Goal: Task Accomplishment & Management: Manage account settings

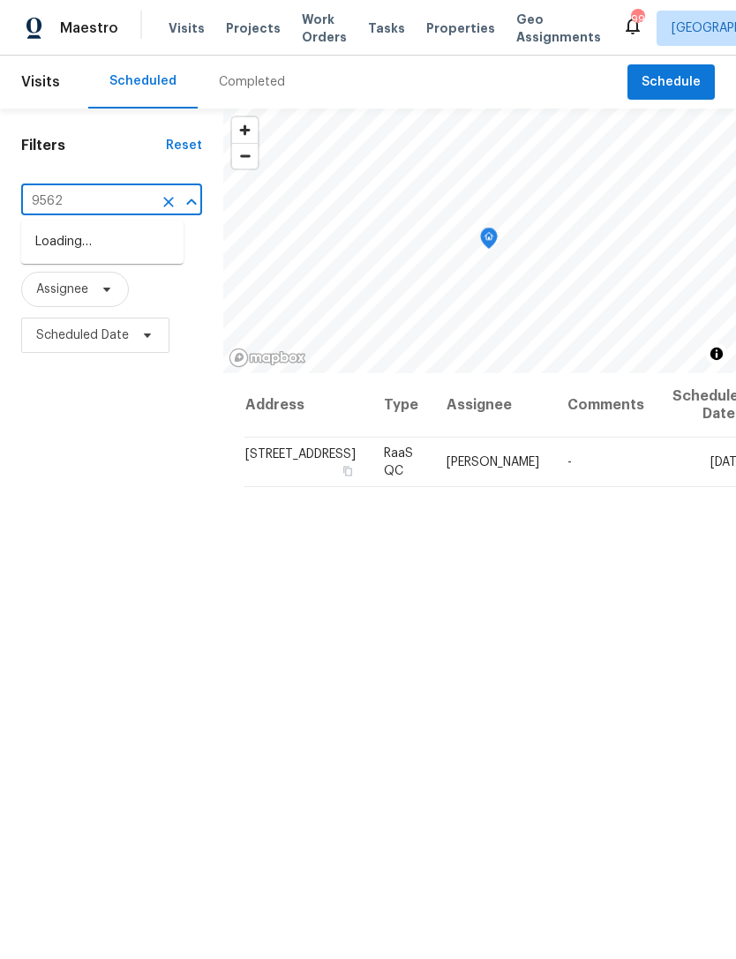
type input "9562"
click at [139, 257] on li "[STREET_ADDRESS]" at bounding box center [102, 242] width 162 height 29
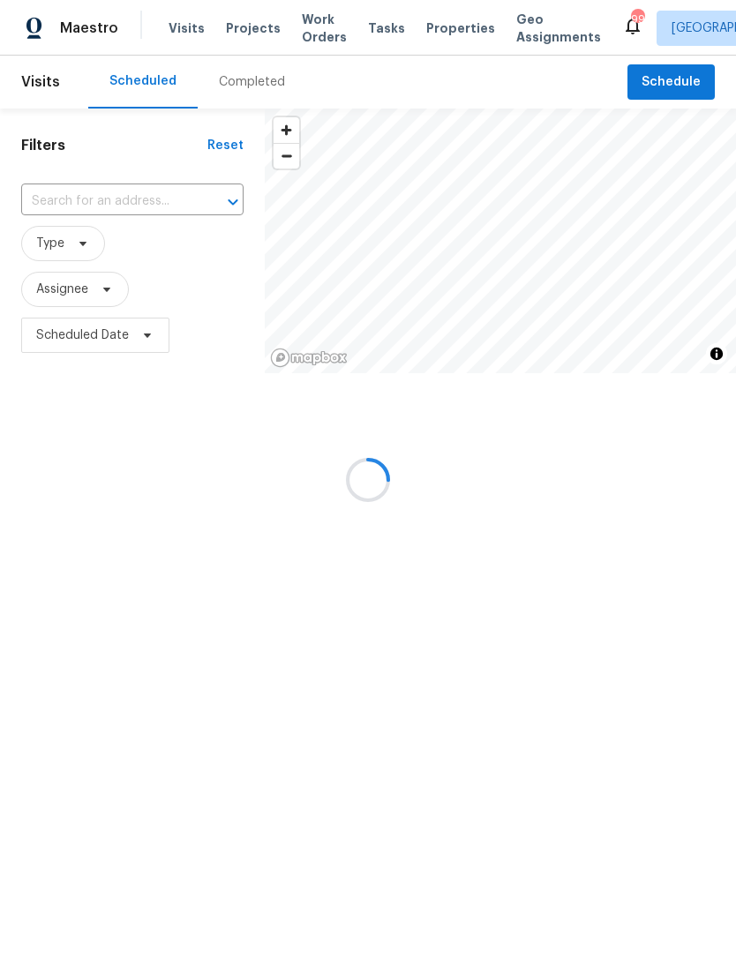
type input "[STREET_ADDRESS]"
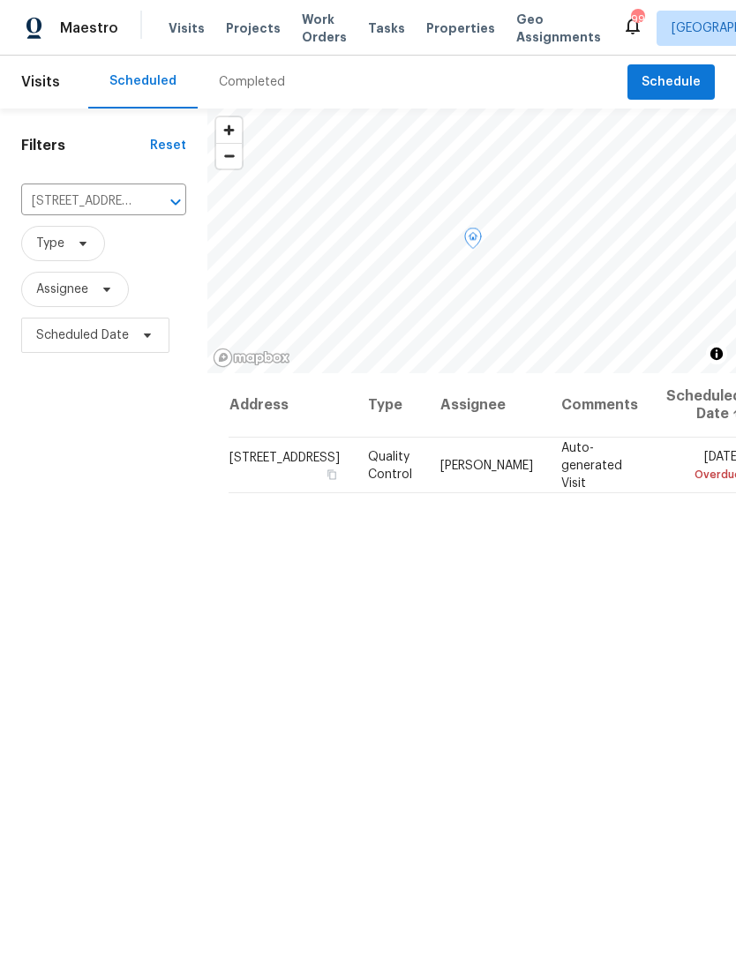
click at [0, 0] on icon at bounding box center [0, 0] width 0 height 0
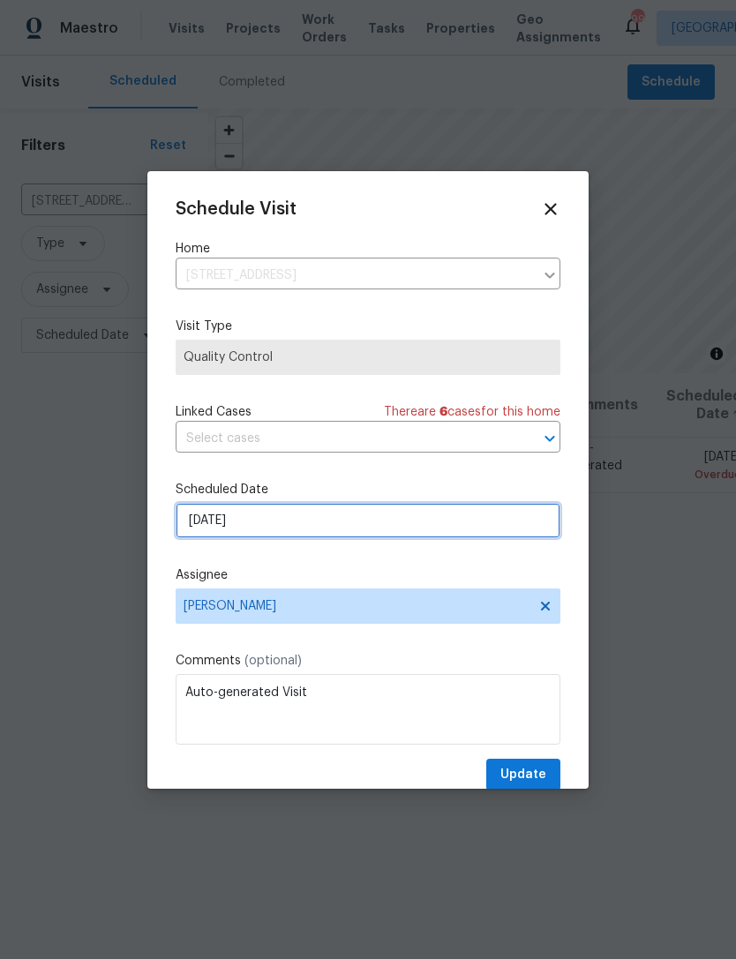
click at [432, 523] on input "[DATE]" at bounding box center [368, 520] width 385 height 35
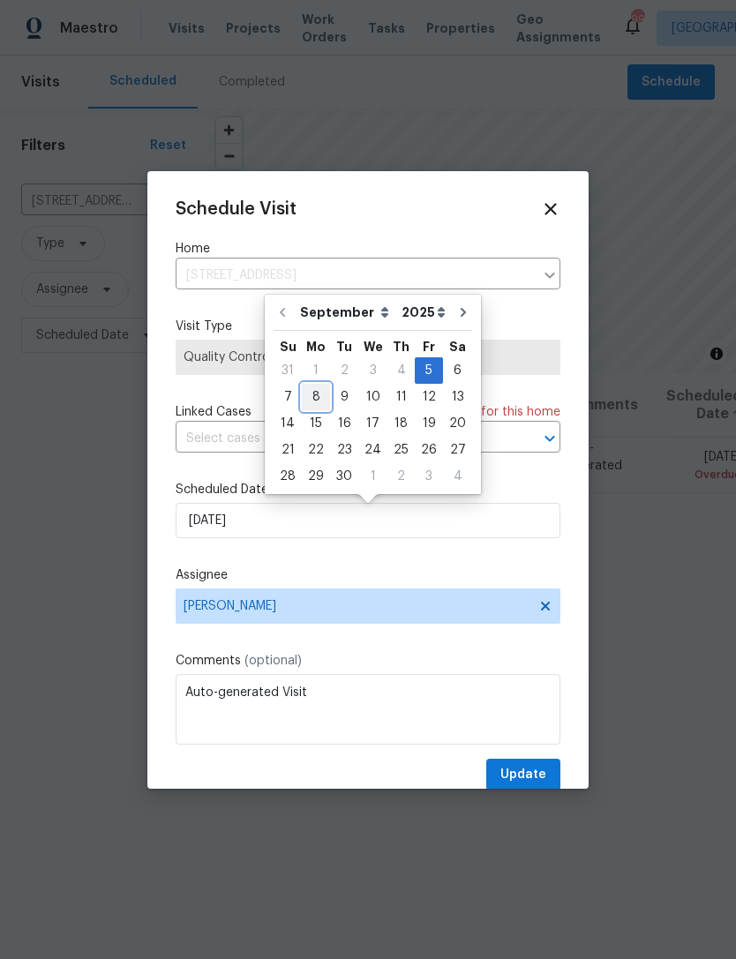
click at [318, 391] on div "8" at bounding box center [316, 397] width 28 height 25
type input "[DATE]"
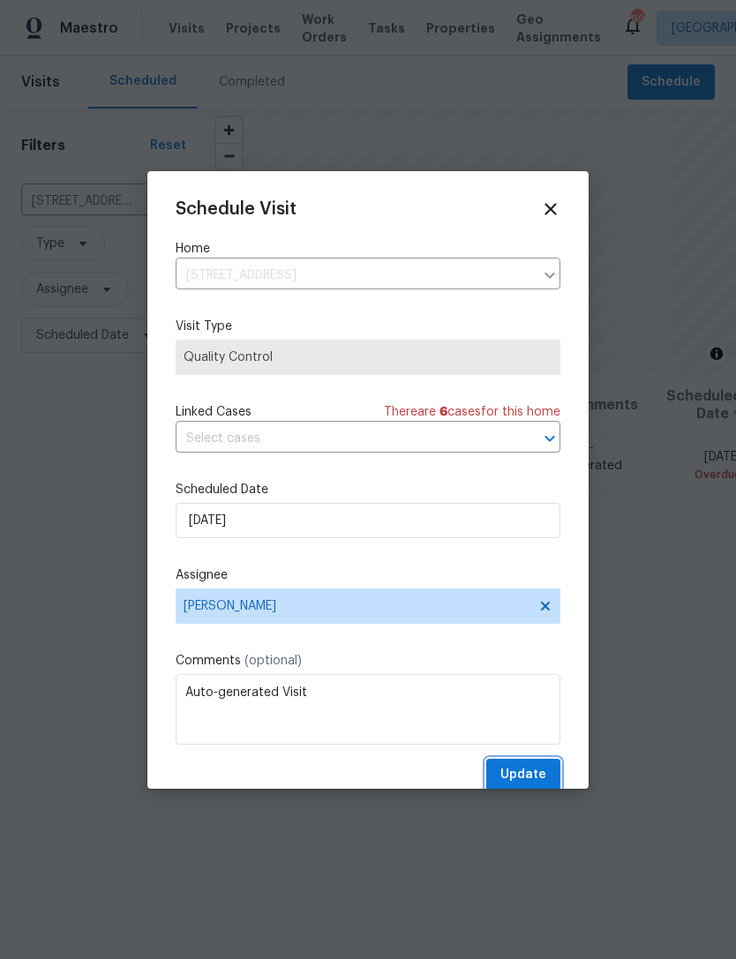
click at [533, 765] on button "Update" at bounding box center [523, 775] width 74 height 33
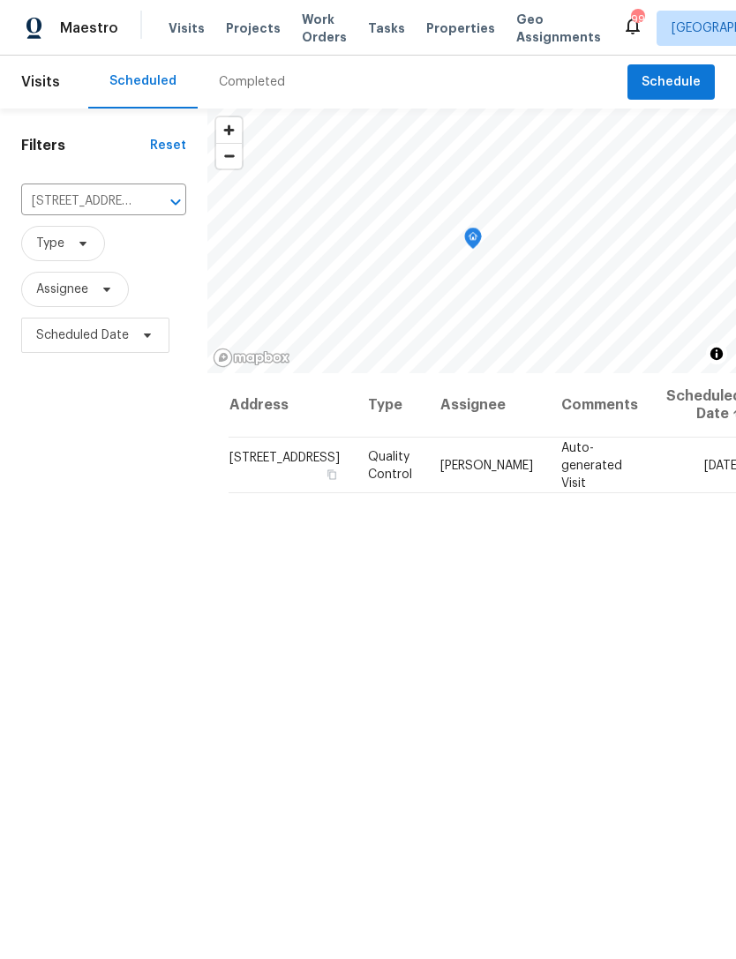
click at [86, 205] on input "[STREET_ADDRESS]" at bounding box center [79, 201] width 116 height 27
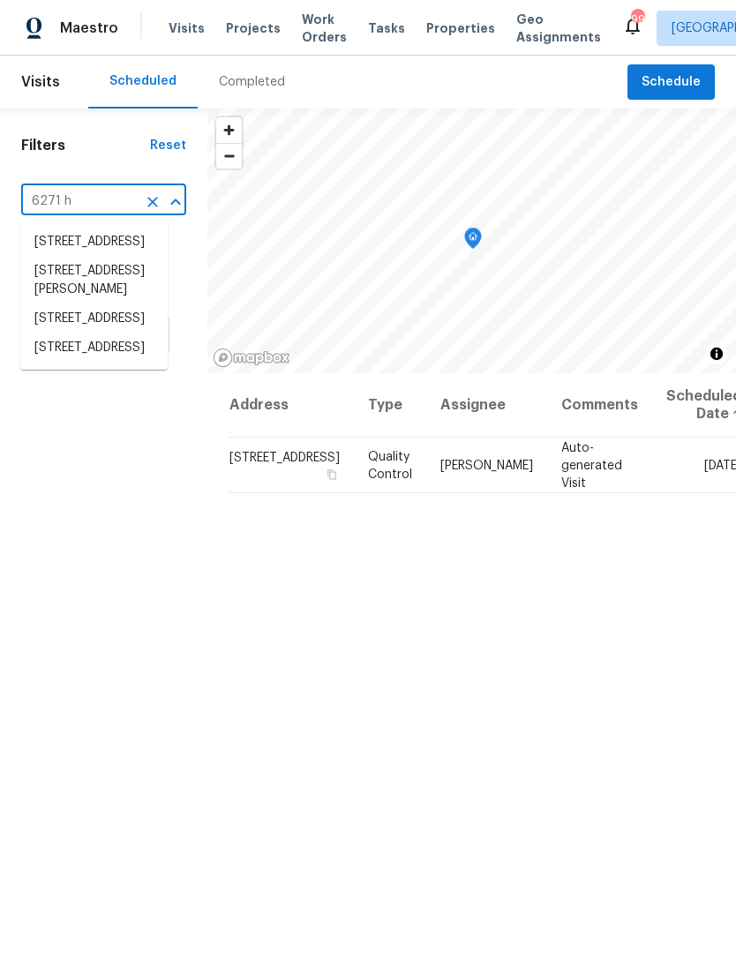
type input "6271 hi"
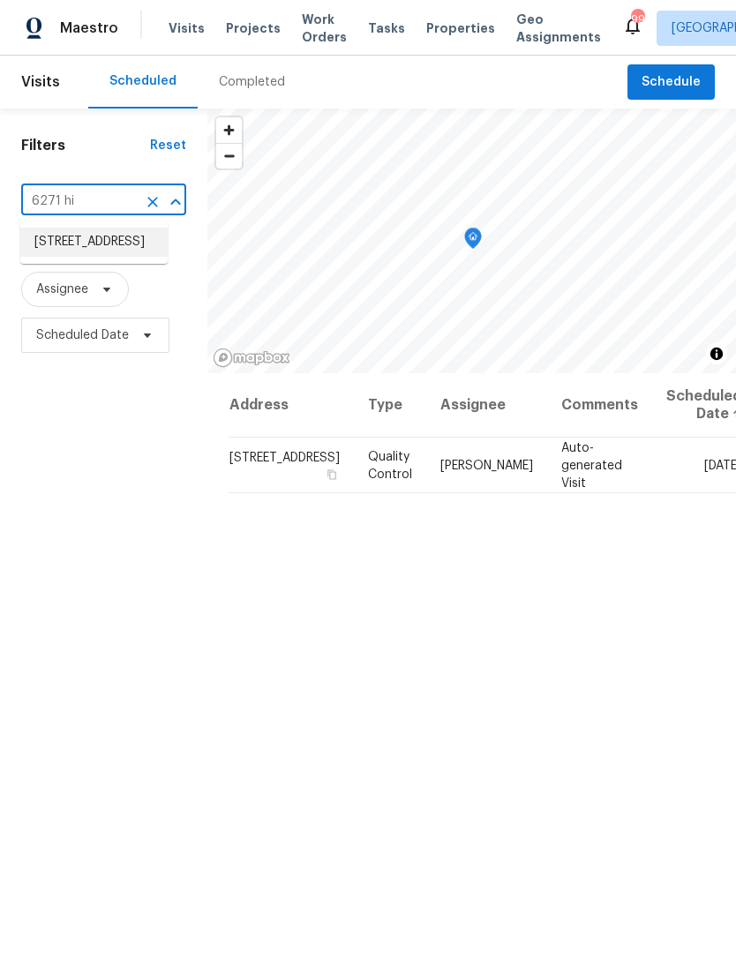
click at [122, 249] on li "[STREET_ADDRESS]" at bounding box center [93, 242] width 147 height 29
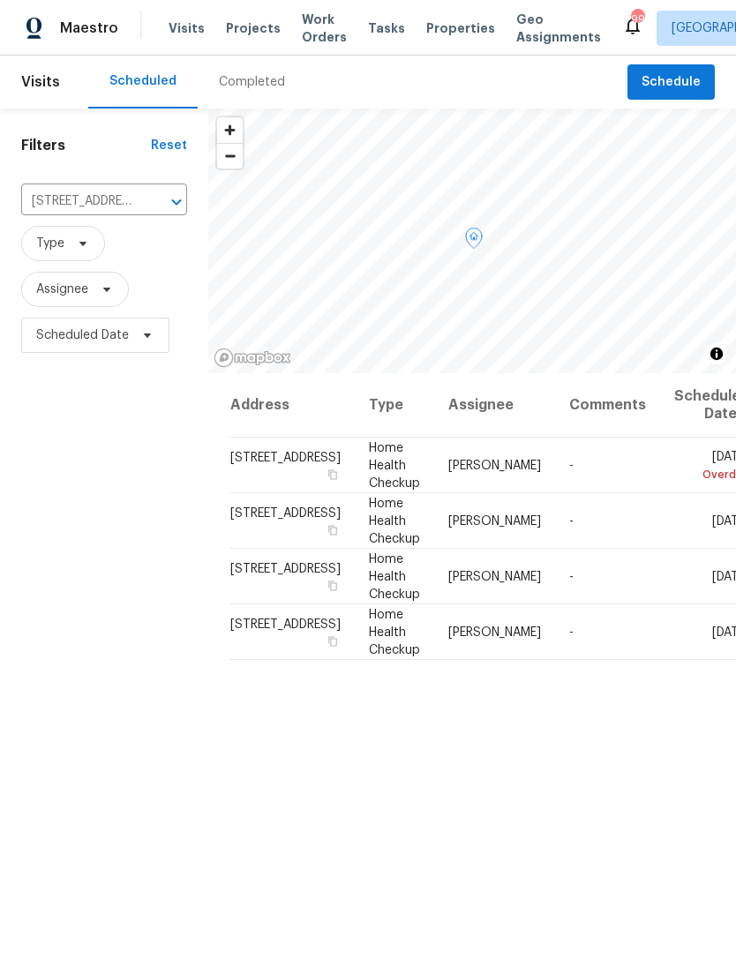
click at [0, 0] on icon at bounding box center [0, 0] width 0 height 0
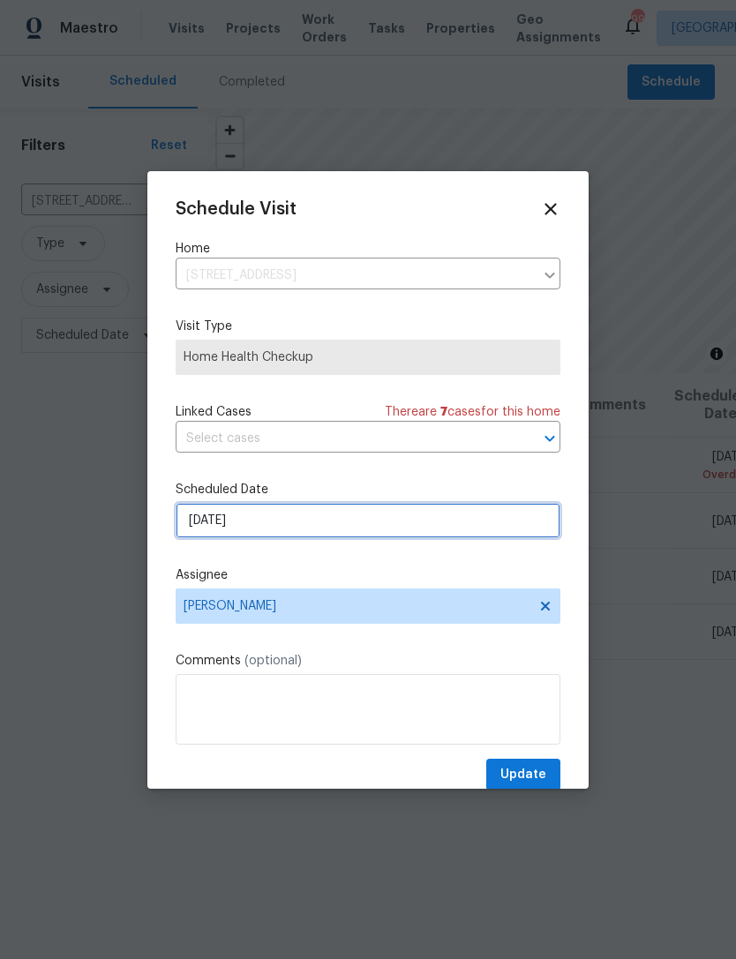
click at [337, 527] on input "[DATE]" at bounding box center [368, 520] width 385 height 35
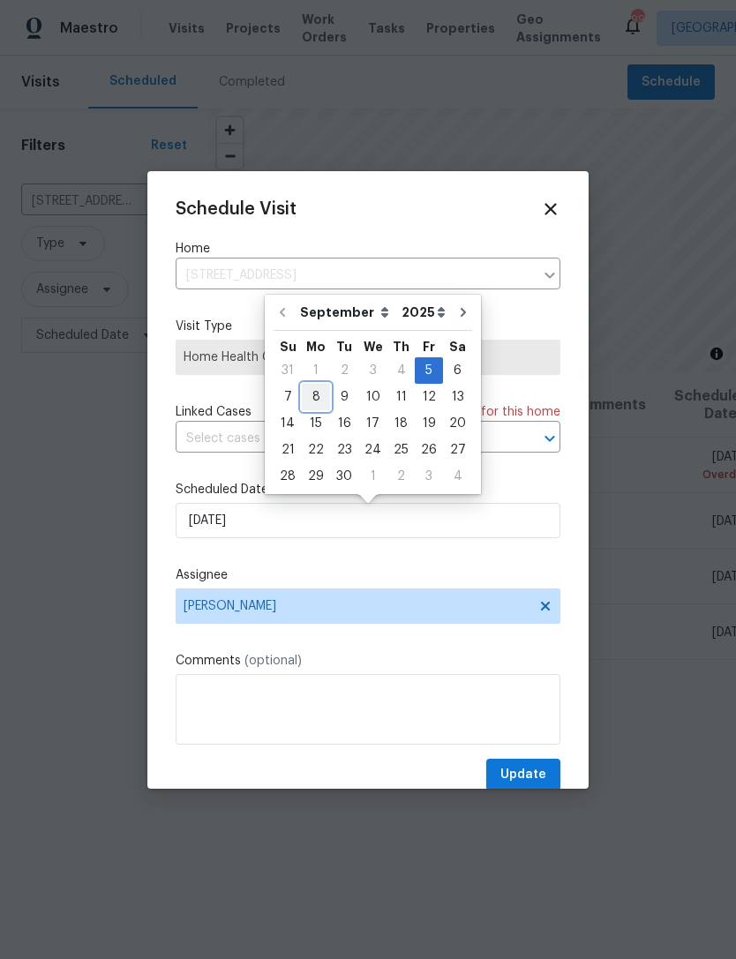
click at [322, 392] on div "8" at bounding box center [316, 397] width 28 height 25
type input "[DATE]"
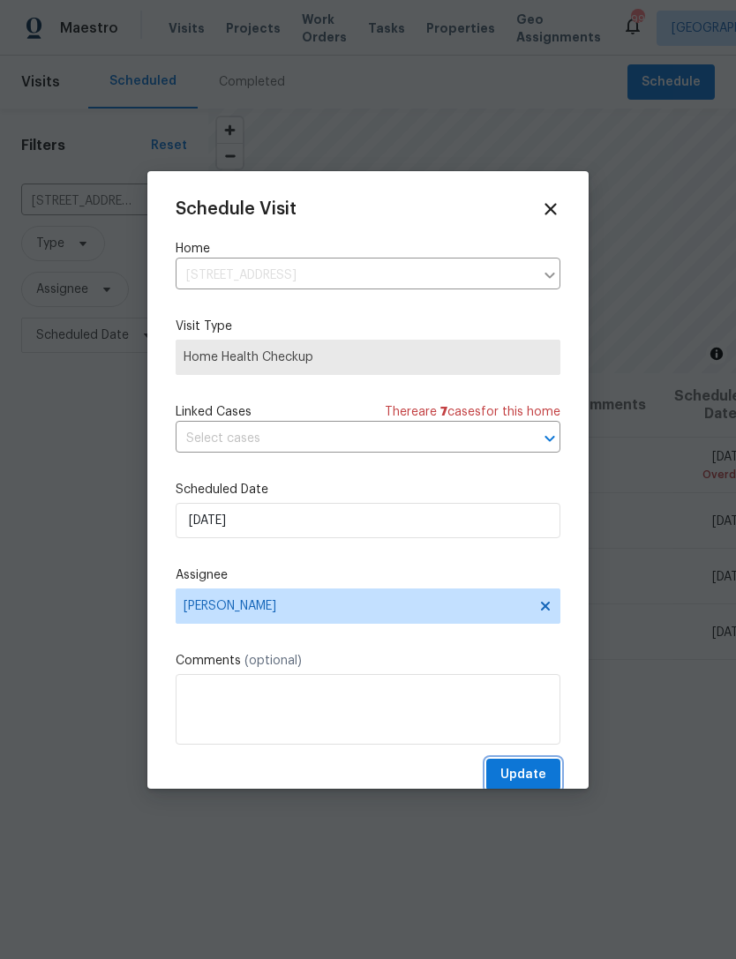
click at [539, 774] on span "Update" at bounding box center [523, 775] width 46 height 22
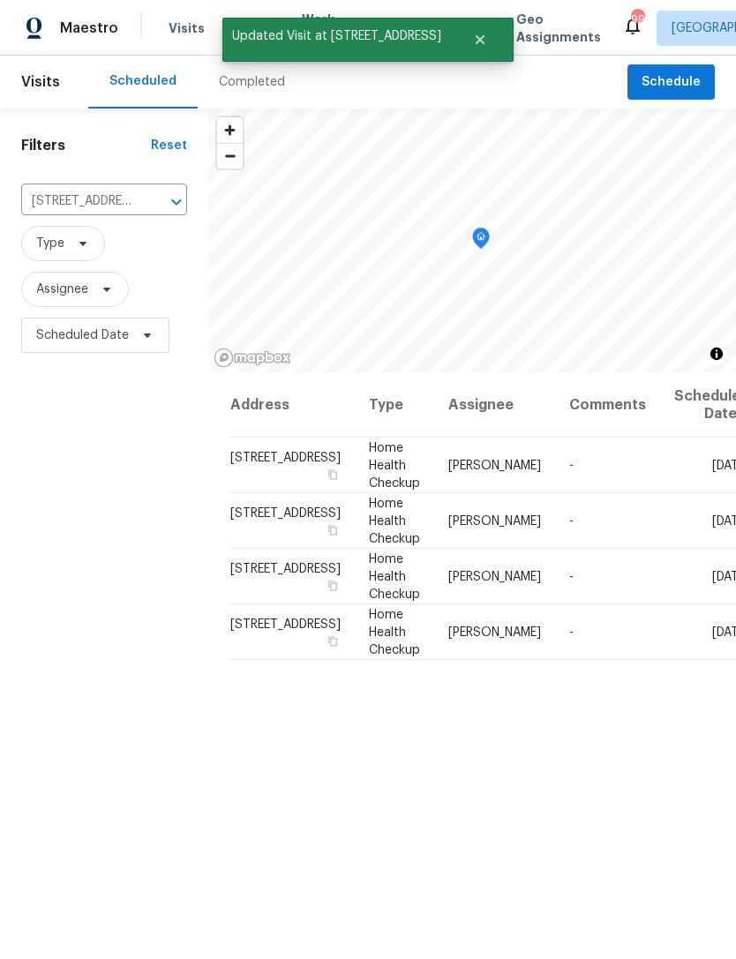
click at [122, 199] on div "[STREET_ADDRESS] ​" at bounding box center [104, 201] width 166 height 27
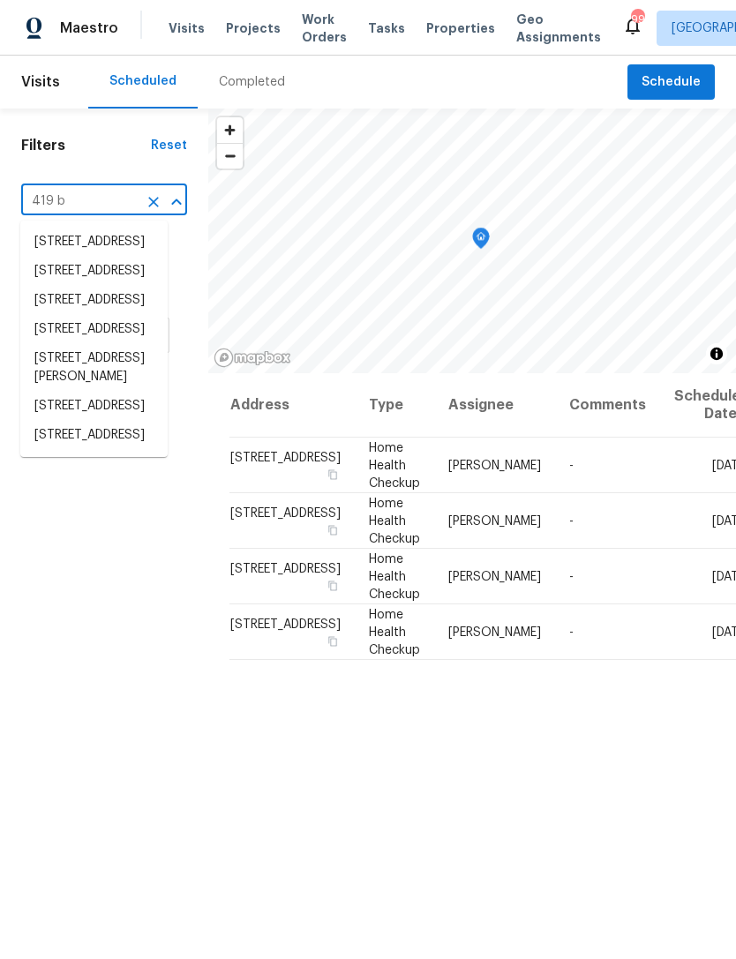
type input "419 be"
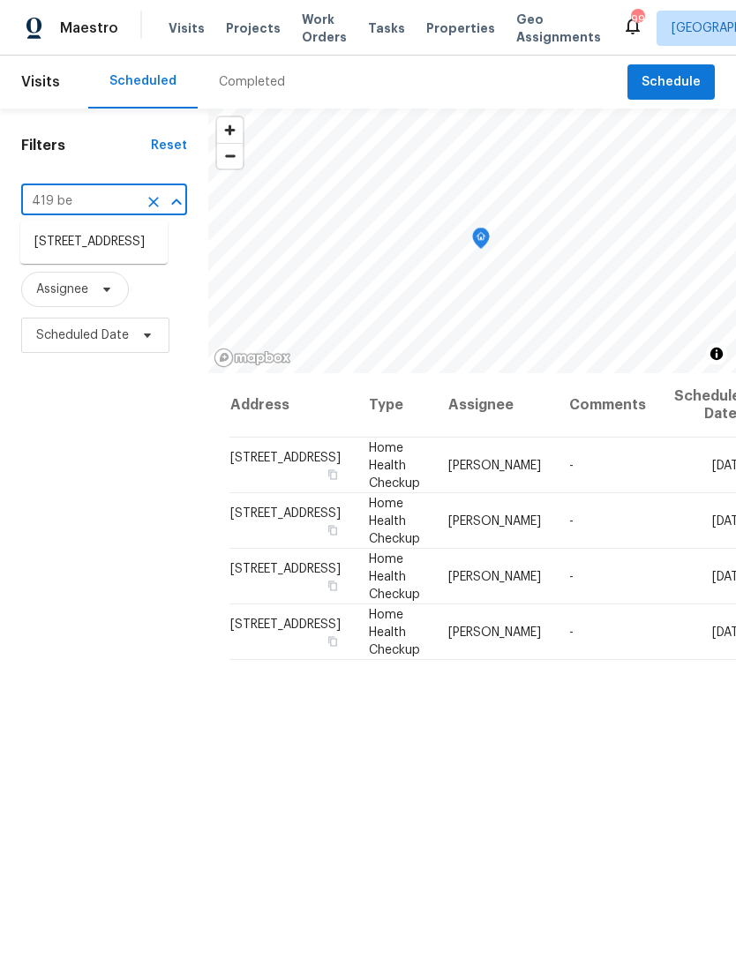
click at [116, 257] on li "[STREET_ADDRESS]" at bounding box center [93, 242] width 147 height 29
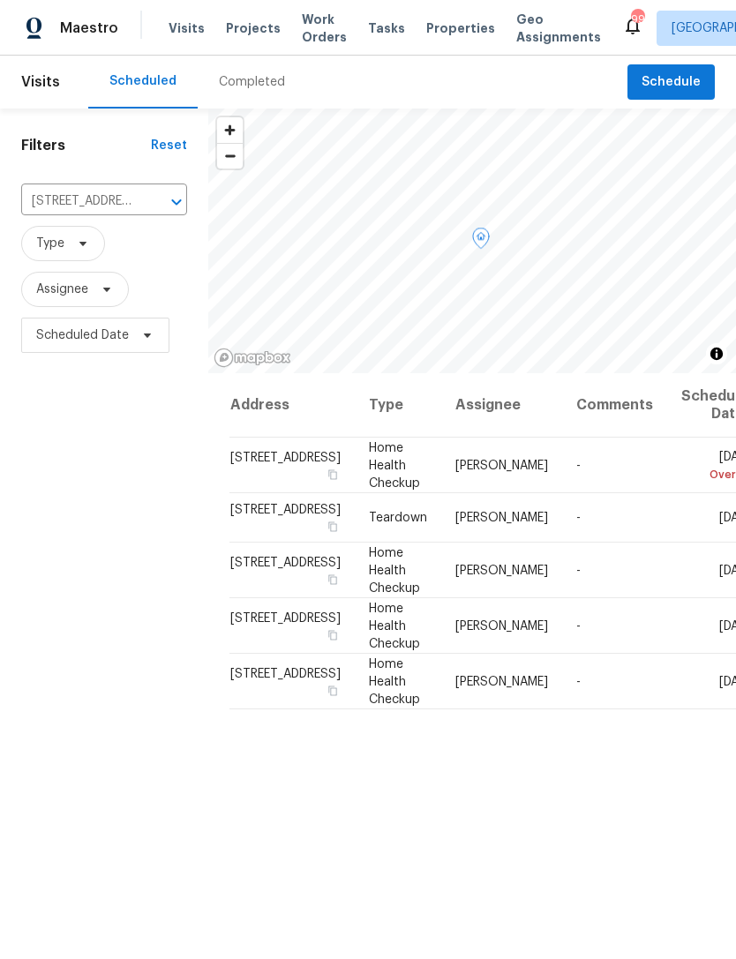
click at [619, 491] on td "-" at bounding box center [614, 466] width 105 height 56
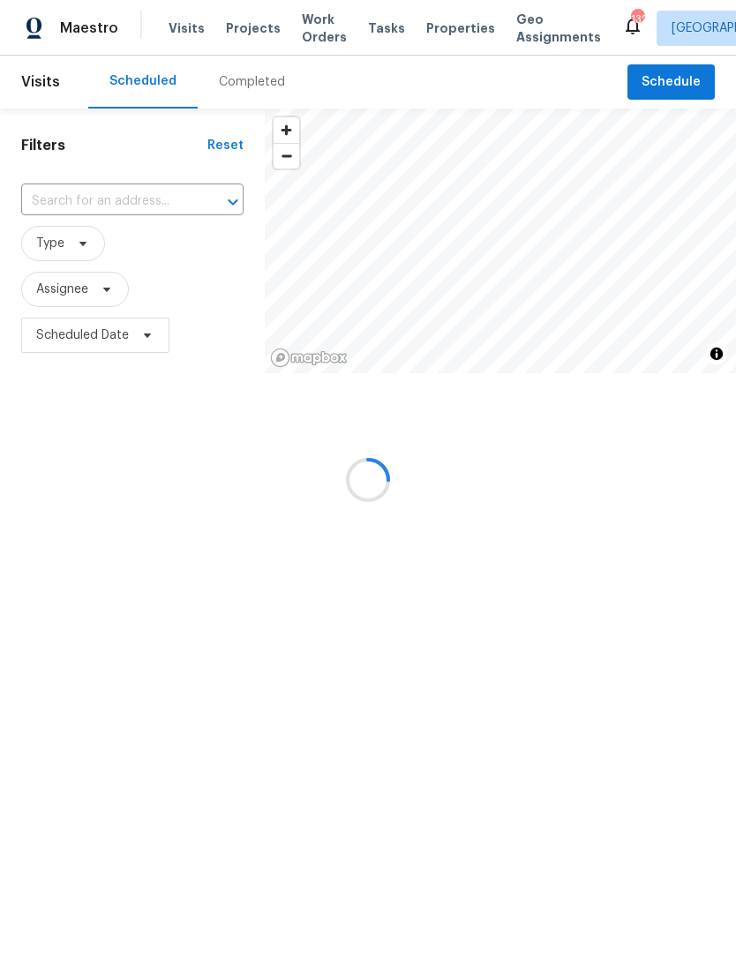
click at [141, 198] on div at bounding box center [368, 479] width 736 height 959
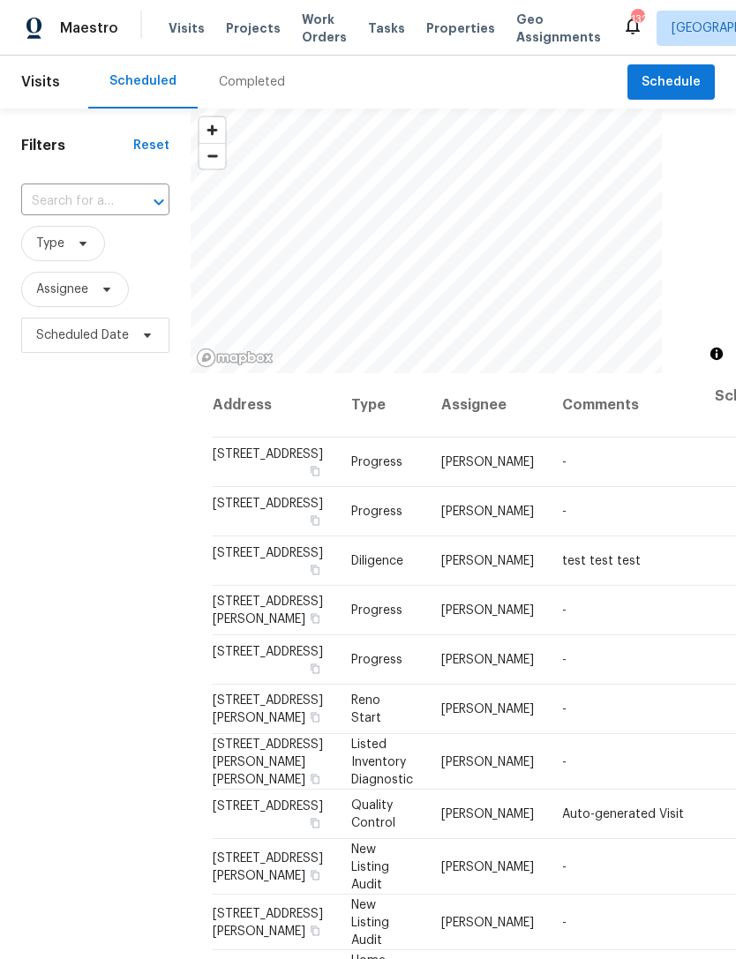
click at [105, 198] on input "text" at bounding box center [70, 201] width 99 height 27
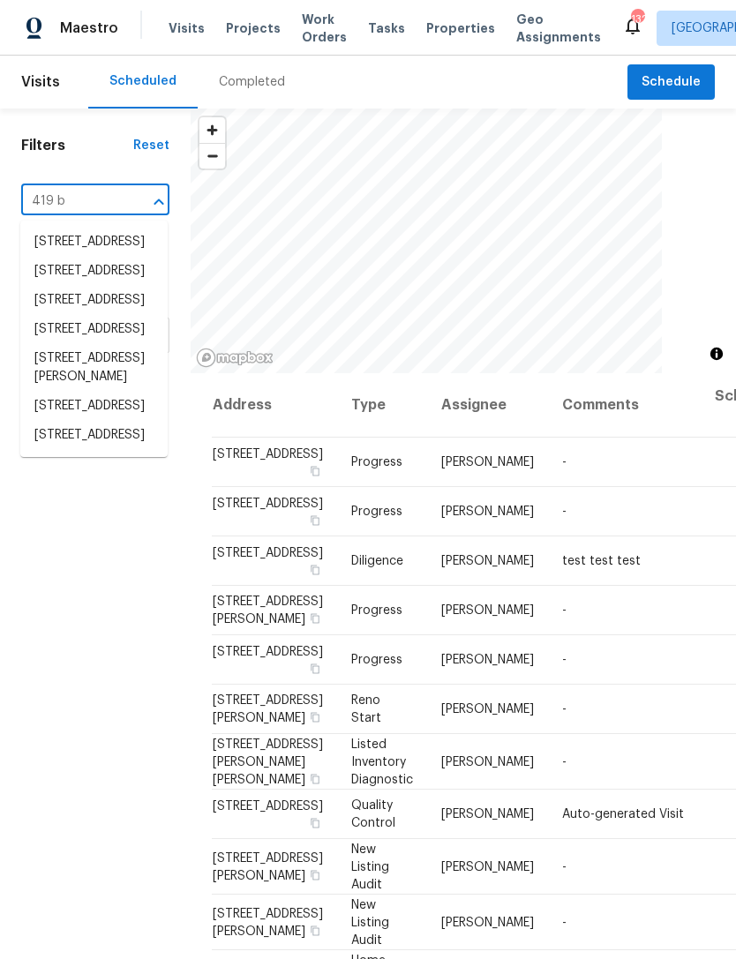
type input "419 be"
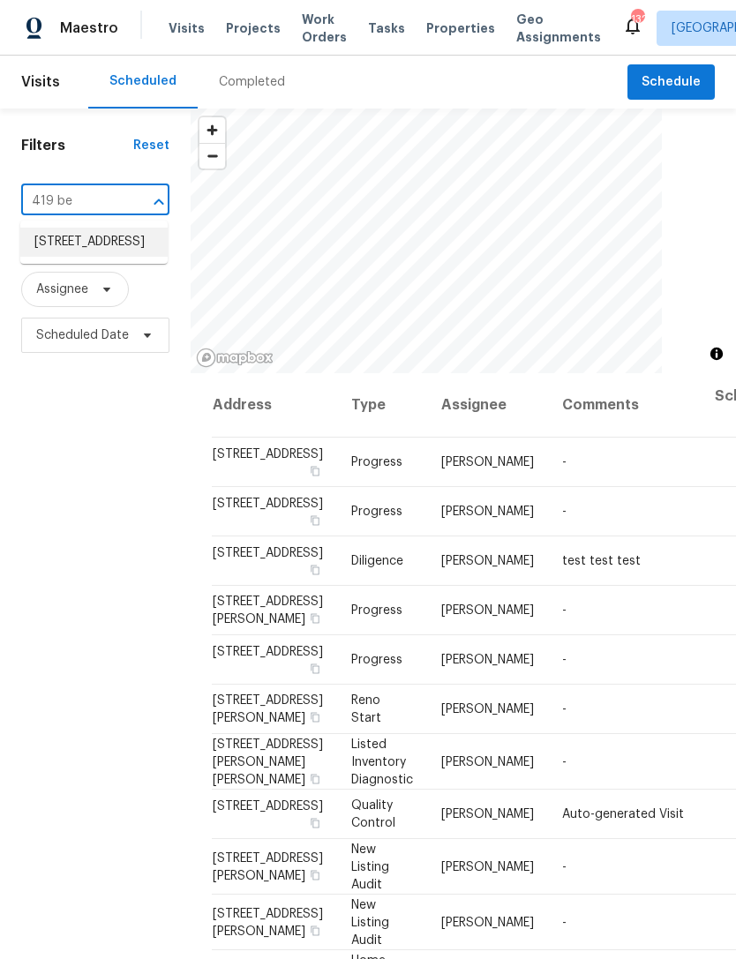
click at [120, 245] on li "[STREET_ADDRESS]" at bounding box center [93, 242] width 147 height 29
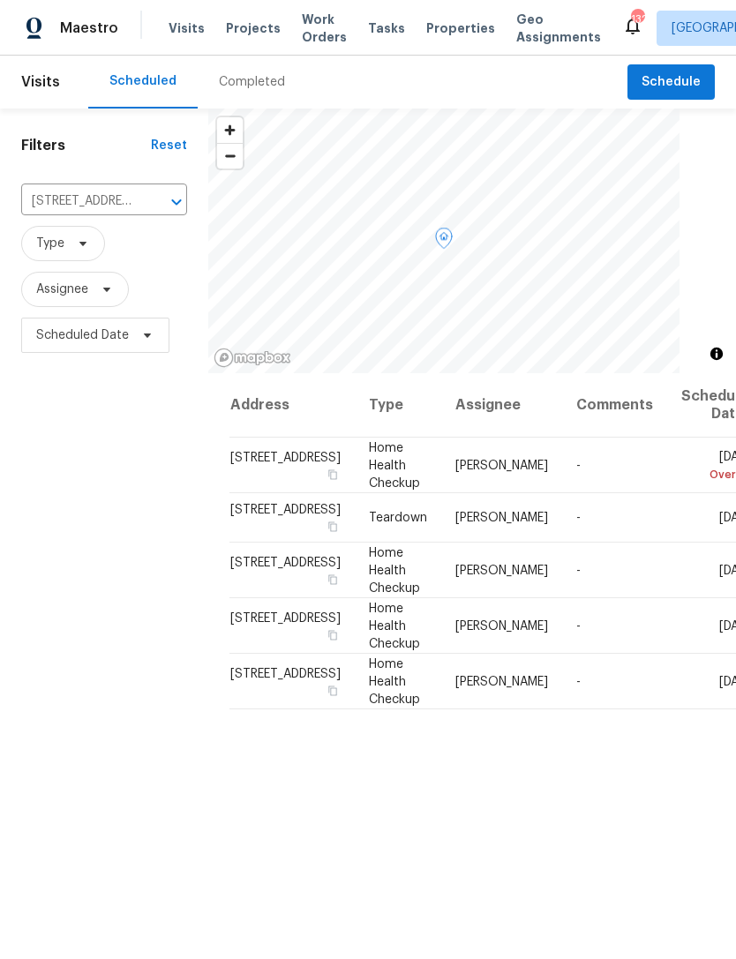
click at [0, 0] on icon at bounding box center [0, 0] width 0 height 0
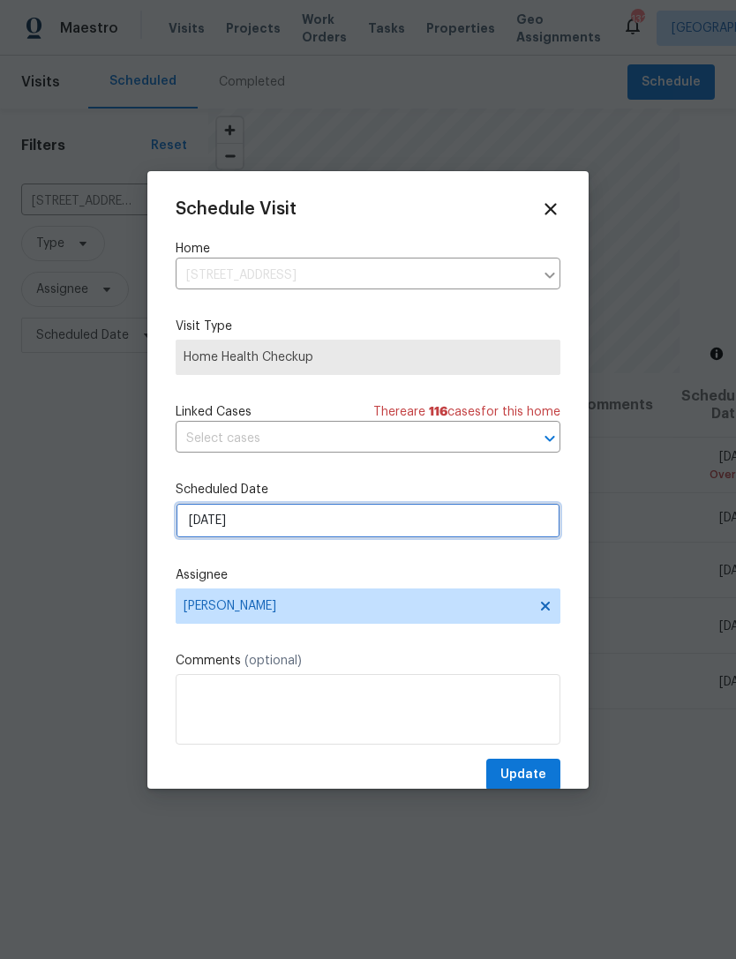
click at [473, 514] on input "9/6/2025" at bounding box center [368, 520] width 385 height 35
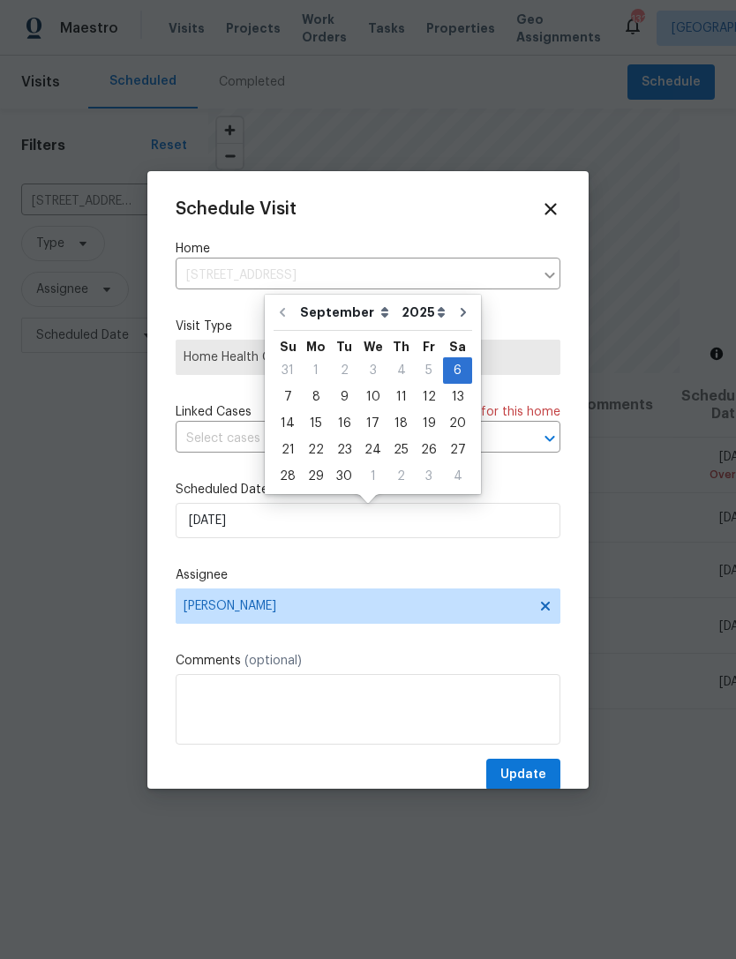
click at [323, 397] on div "8" at bounding box center [316, 397] width 28 height 25
type input "[DATE]"
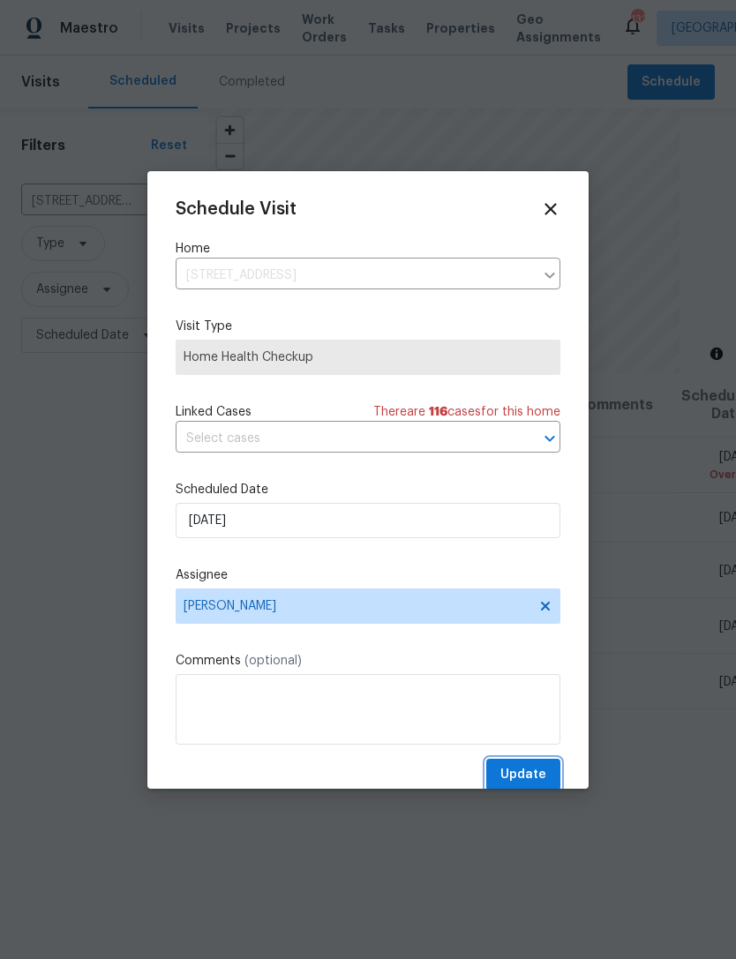
click at [532, 775] on span "Update" at bounding box center [523, 775] width 46 height 22
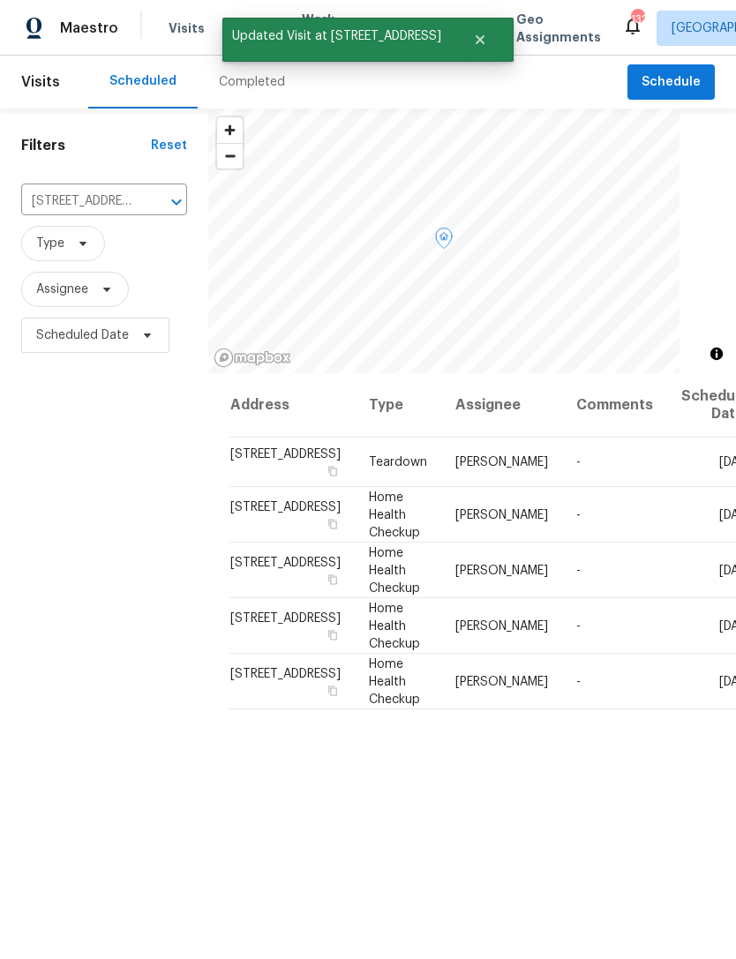
click at [0, 0] on icon at bounding box center [0, 0] width 0 height 0
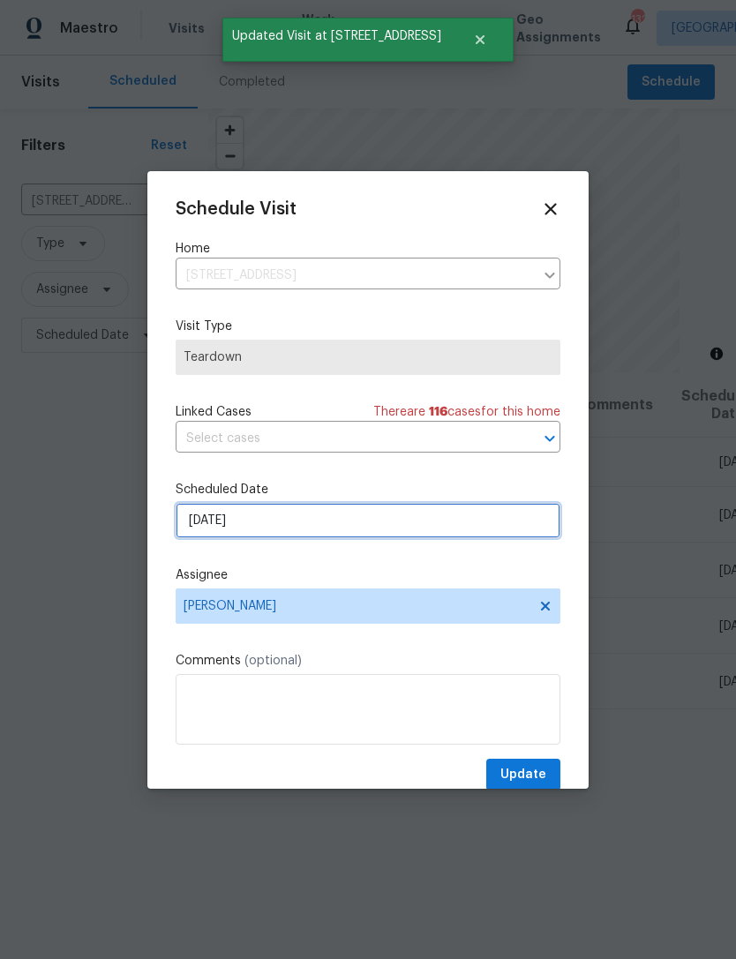
click at [492, 521] on input "9/7/2025" at bounding box center [368, 520] width 385 height 35
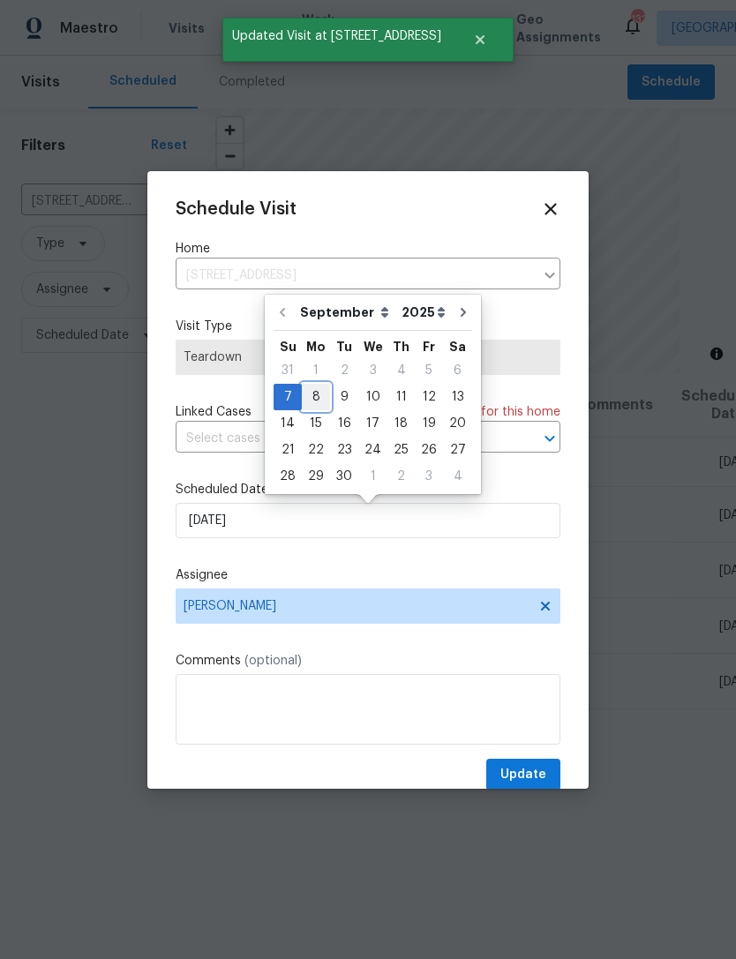
click at [323, 394] on div "8" at bounding box center [316, 397] width 28 height 25
type input "[DATE]"
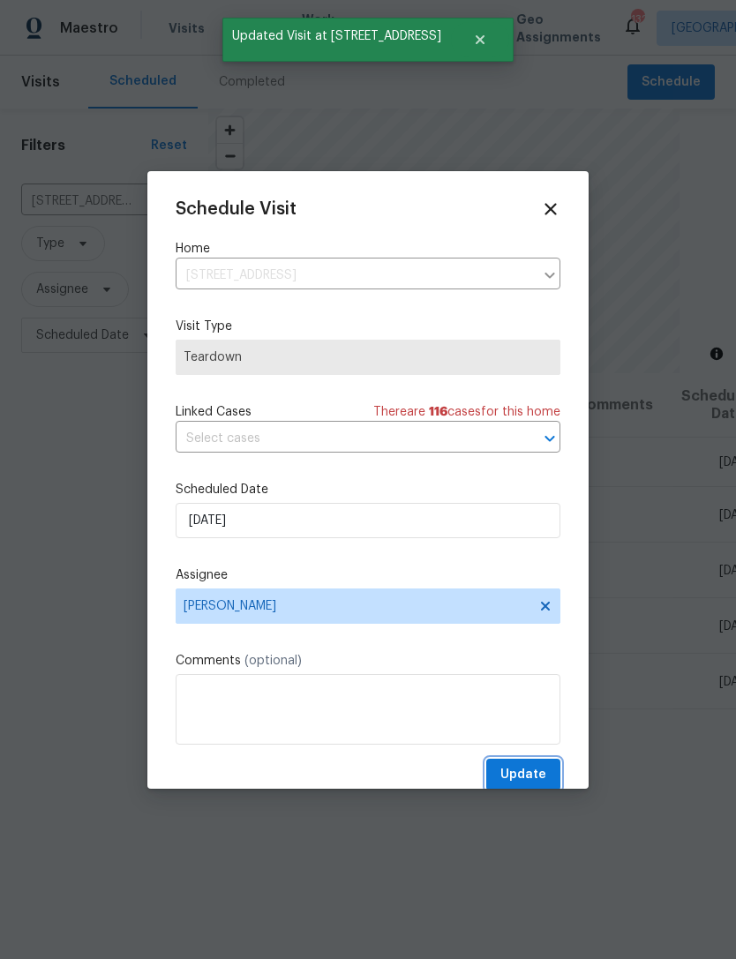
click at [540, 777] on span "Update" at bounding box center [523, 775] width 46 height 22
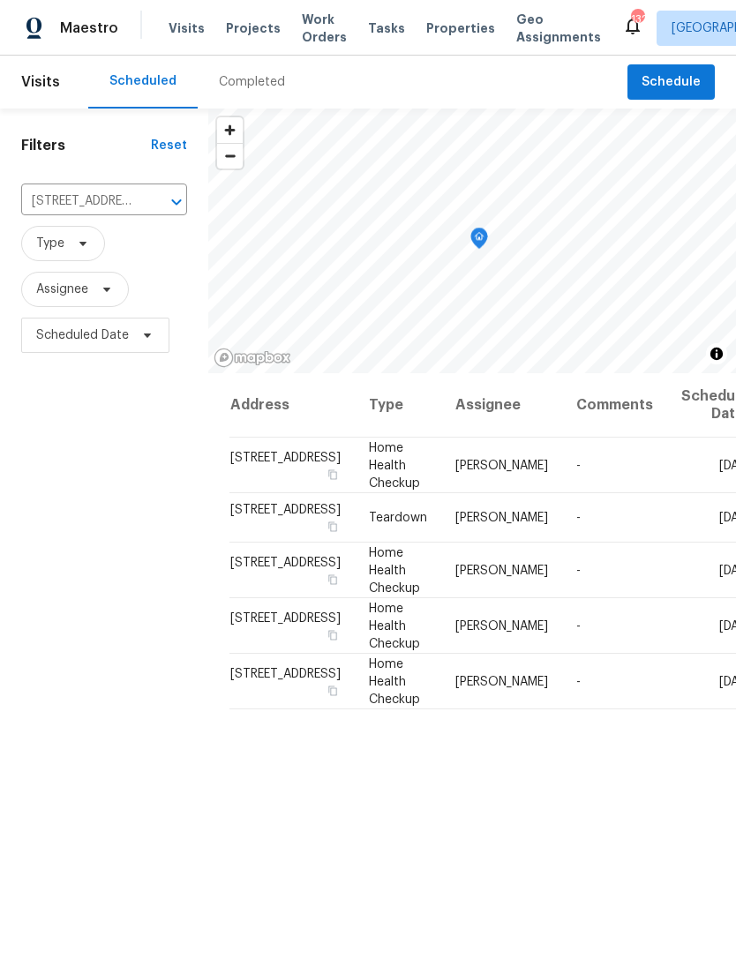
click at [141, 204] on button "Clear" at bounding box center [153, 202] width 25 height 25
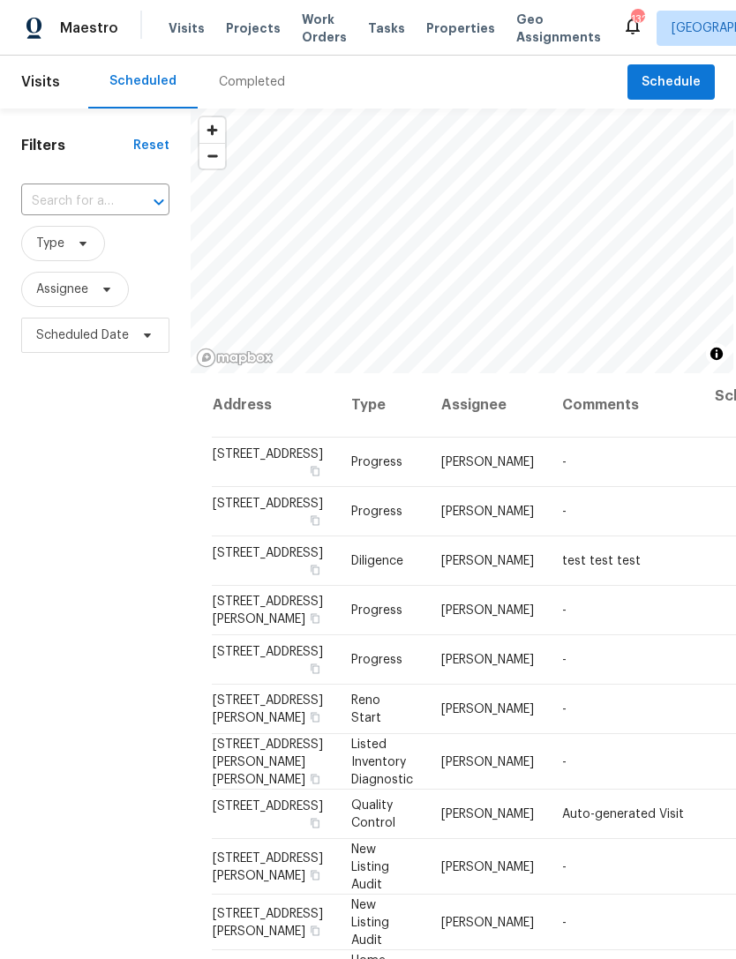
click at [118, 201] on input "text" at bounding box center [70, 201] width 99 height 27
type input "6240 s"
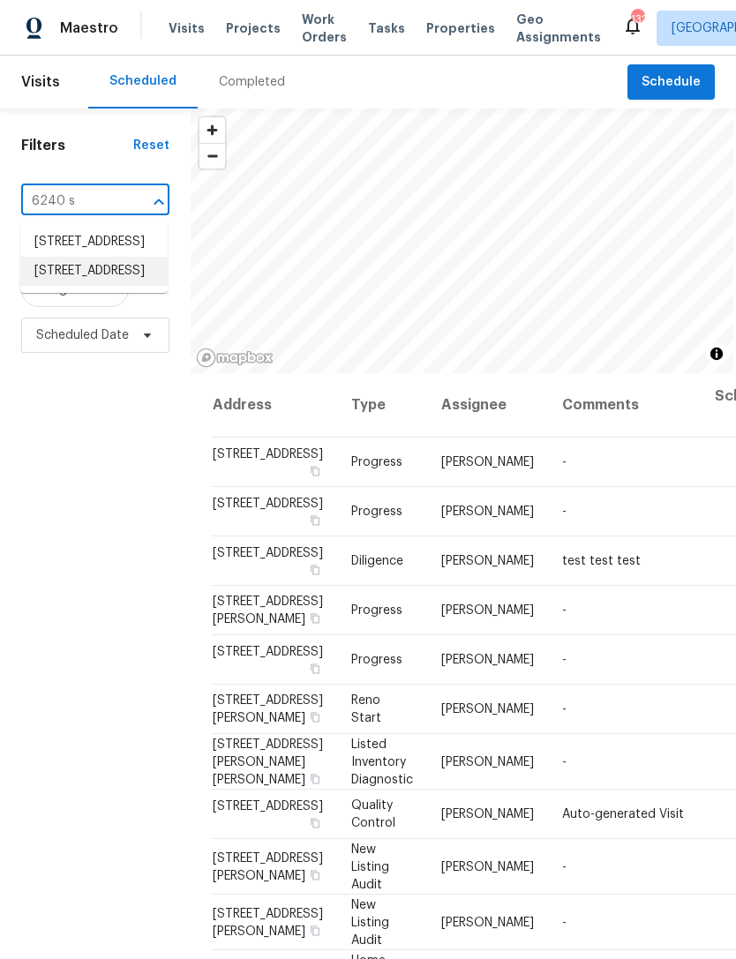
click at [128, 286] on li "6240 Shenfield Ln, Union City, GA 30291" at bounding box center [93, 271] width 147 height 29
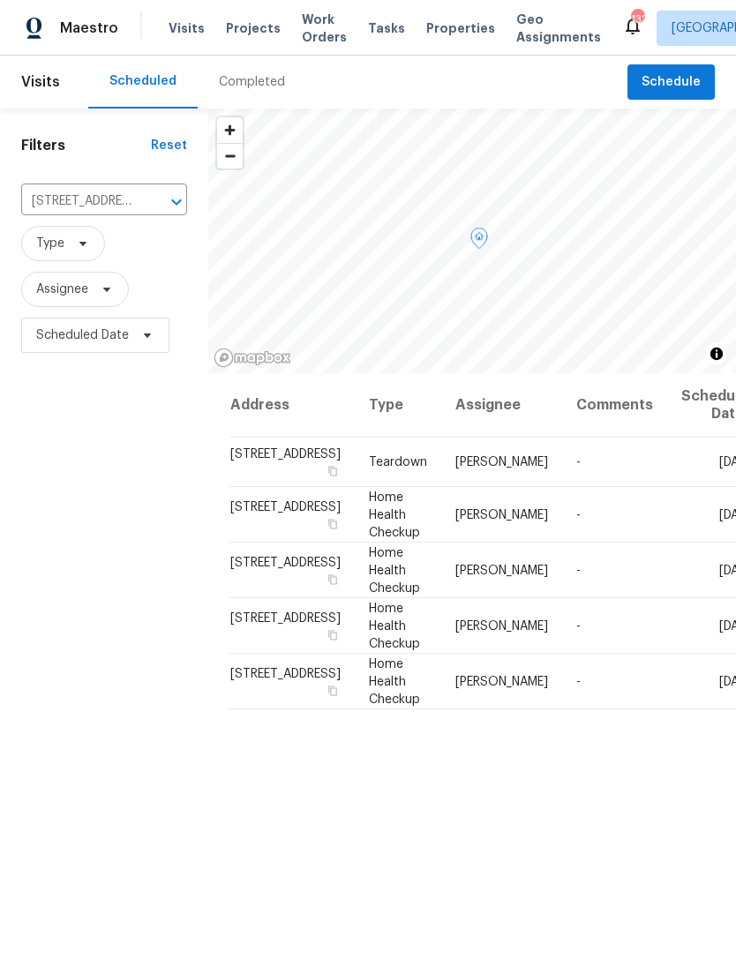
click at [0, 0] on icon at bounding box center [0, 0] width 0 height 0
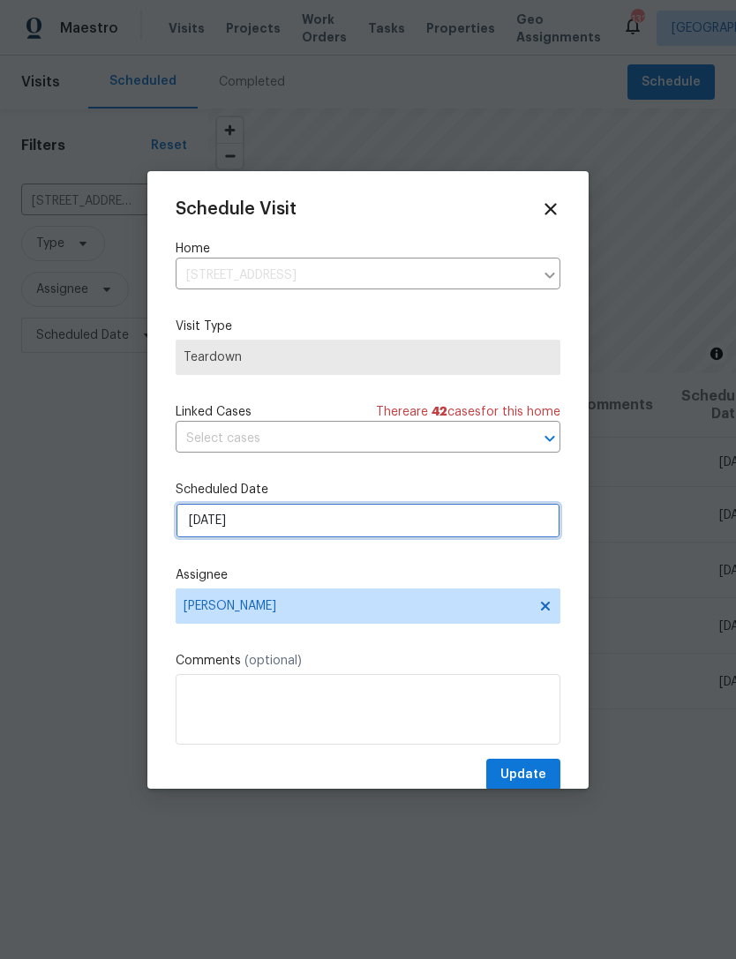
click at [395, 532] on input "9/7/2025" at bounding box center [368, 520] width 385 height 35
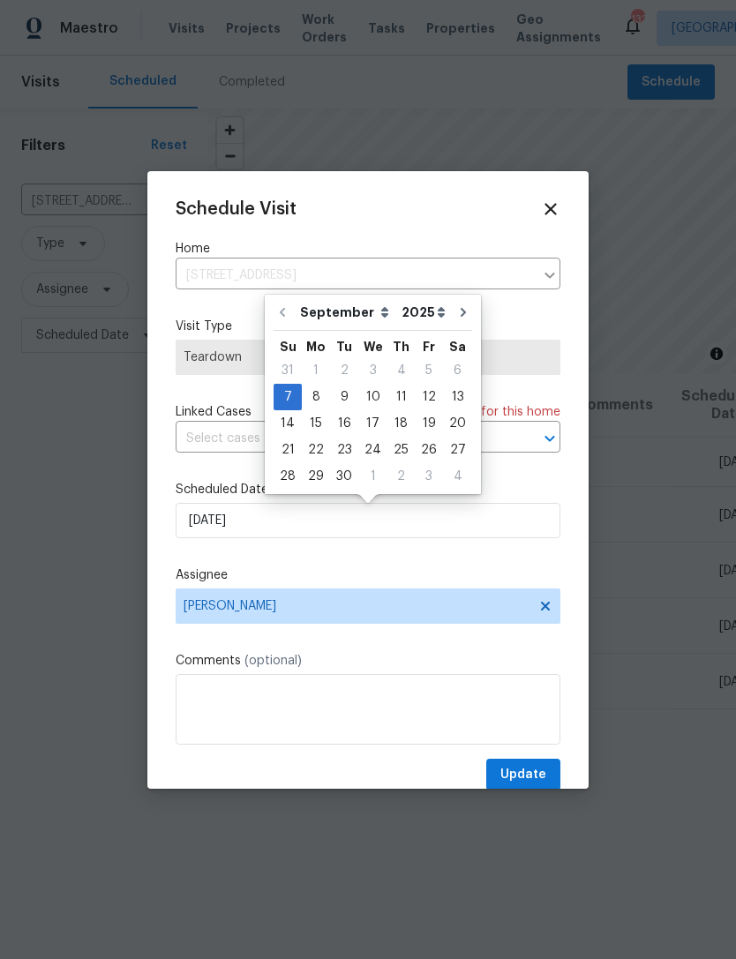
click at [320, 394] on div "8" at bounding box center [316, 397] width 28 height 25
type input "[DATE]"
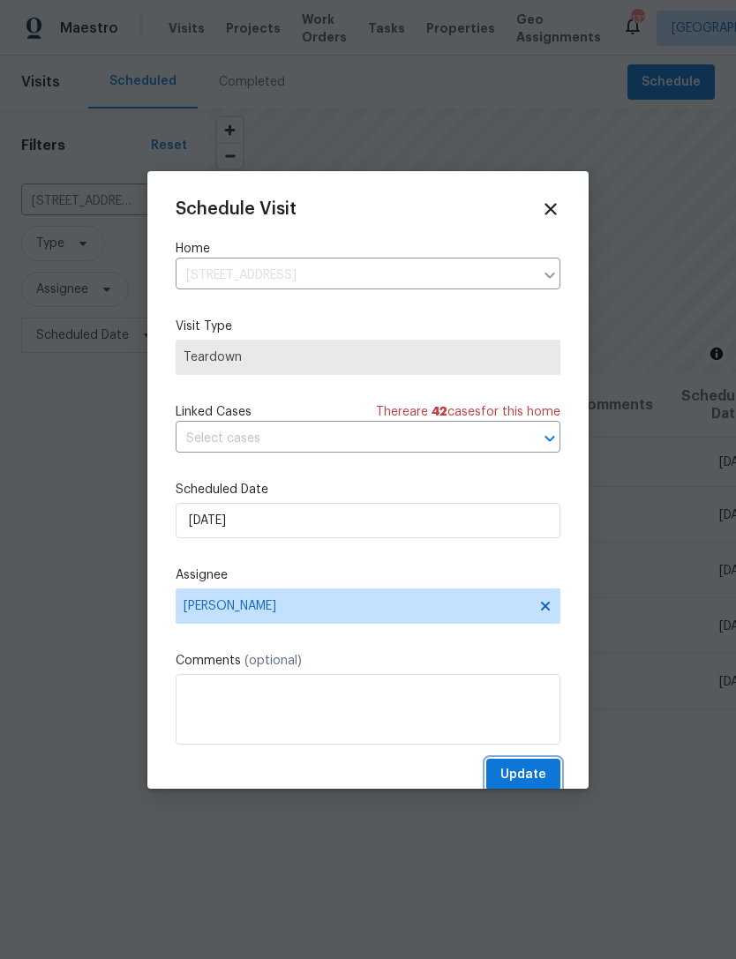
click at [537, 784] on span "Update" at bounding box center [523, 775] width 46 height 22
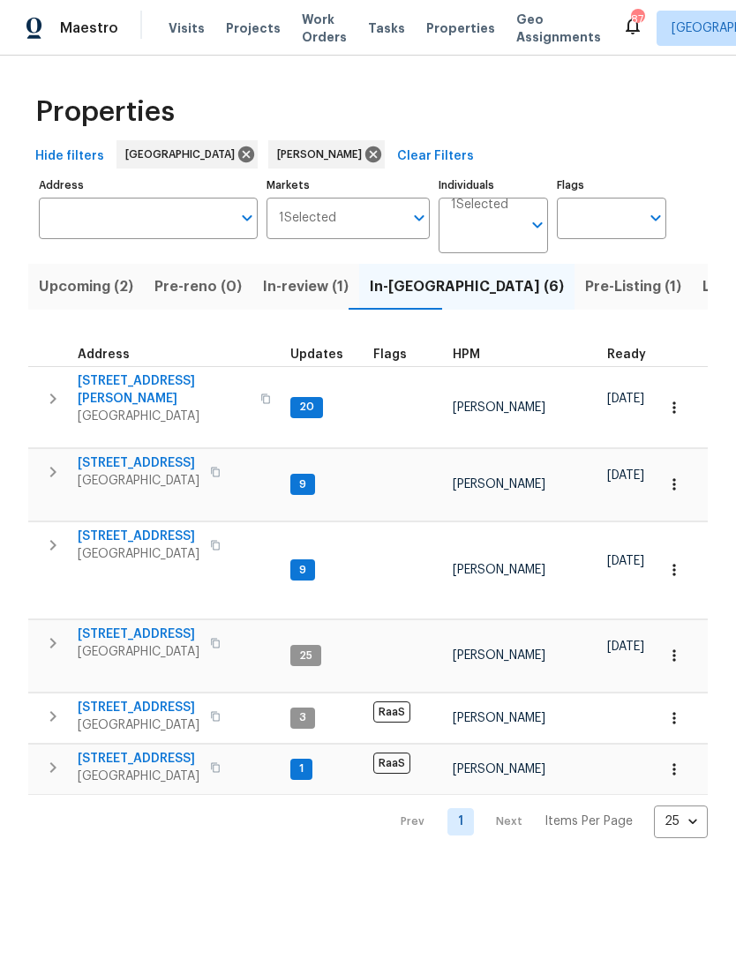
click at [323, 281] on span "In-review (1)" at bounding box center [306, 286] width 86 height 25
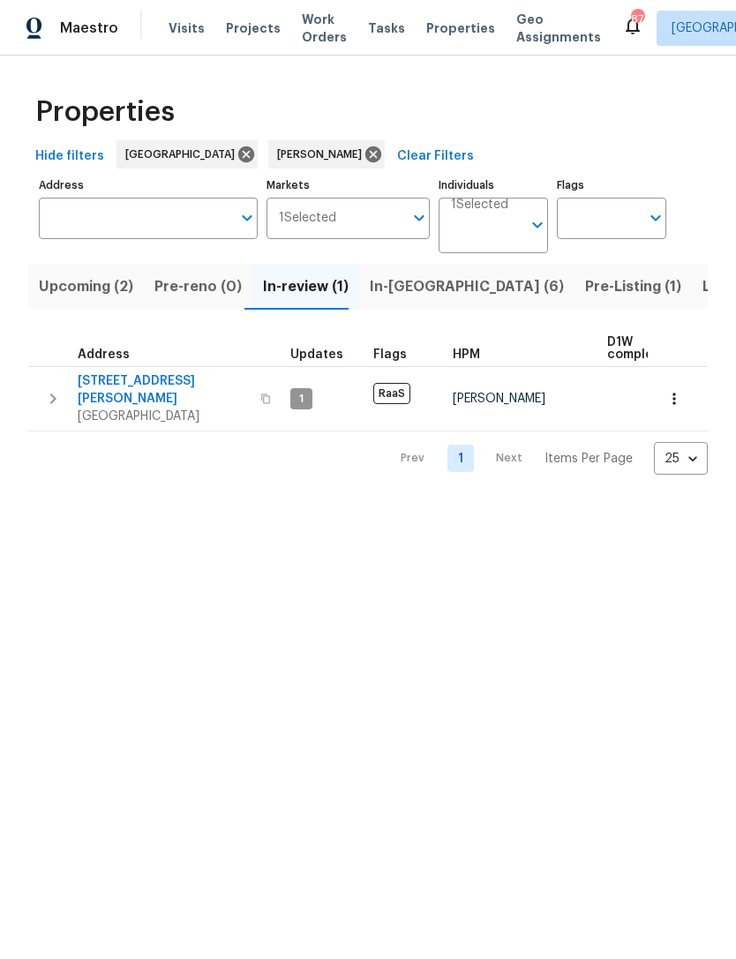
click at [90, 293] on span "Upcoming (2)" at bounding box center [86, 286] width 94 height 25
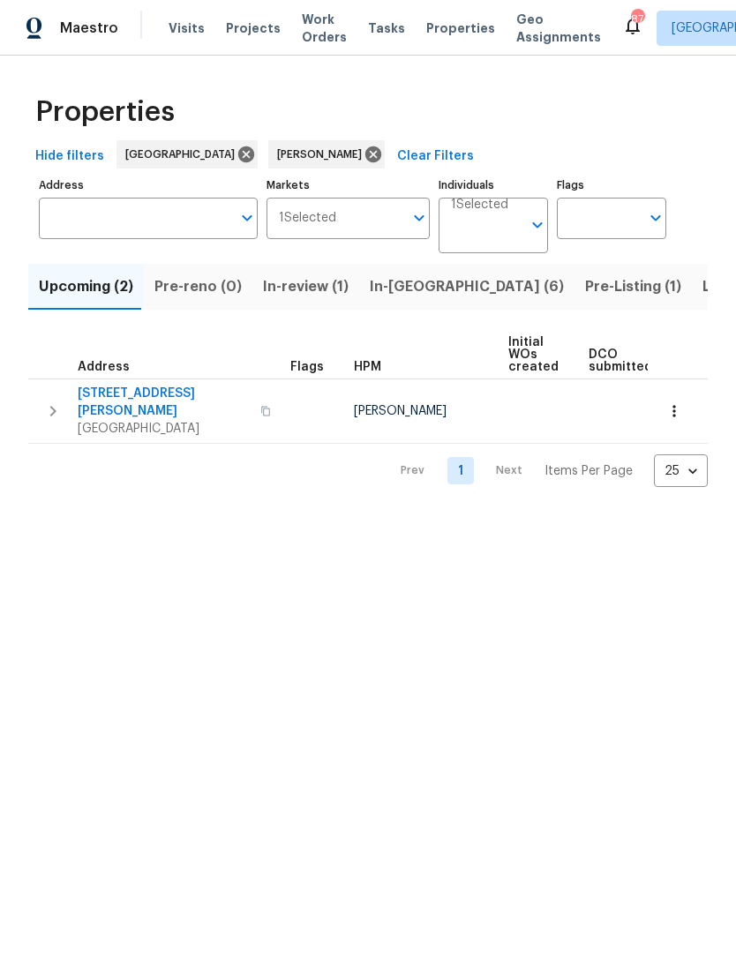
click at [321, 289] on span "In-review (1)" at bounding box center [306, 286] width 86 height 25
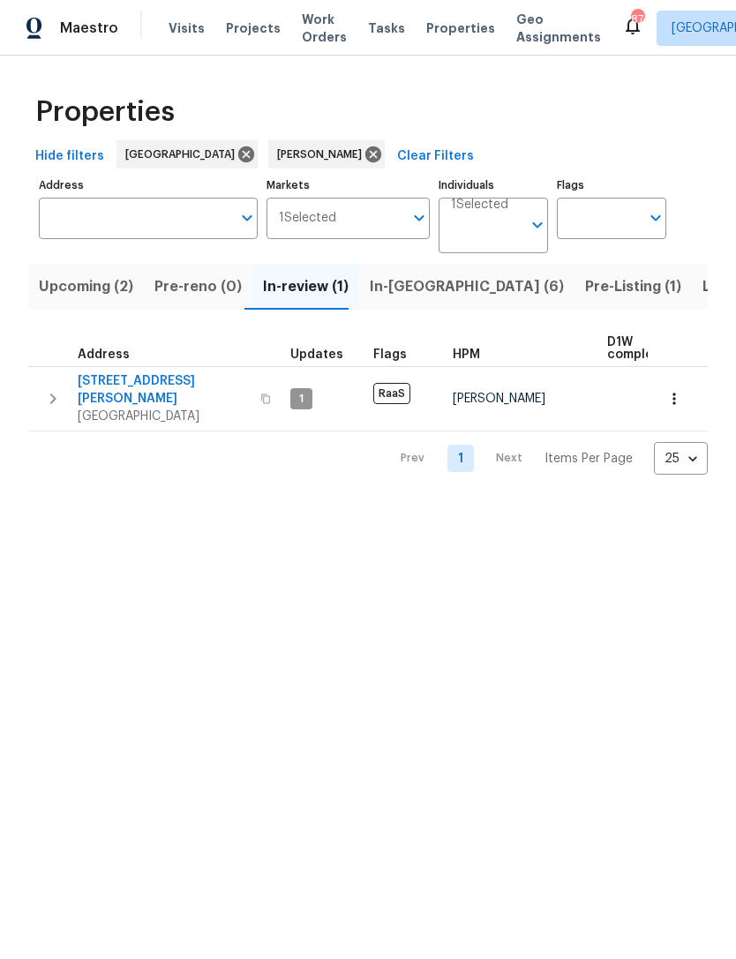
click at [201, 296] on span "Pre-reno (0)" at bounding box center [197, 286] width 87 height 25
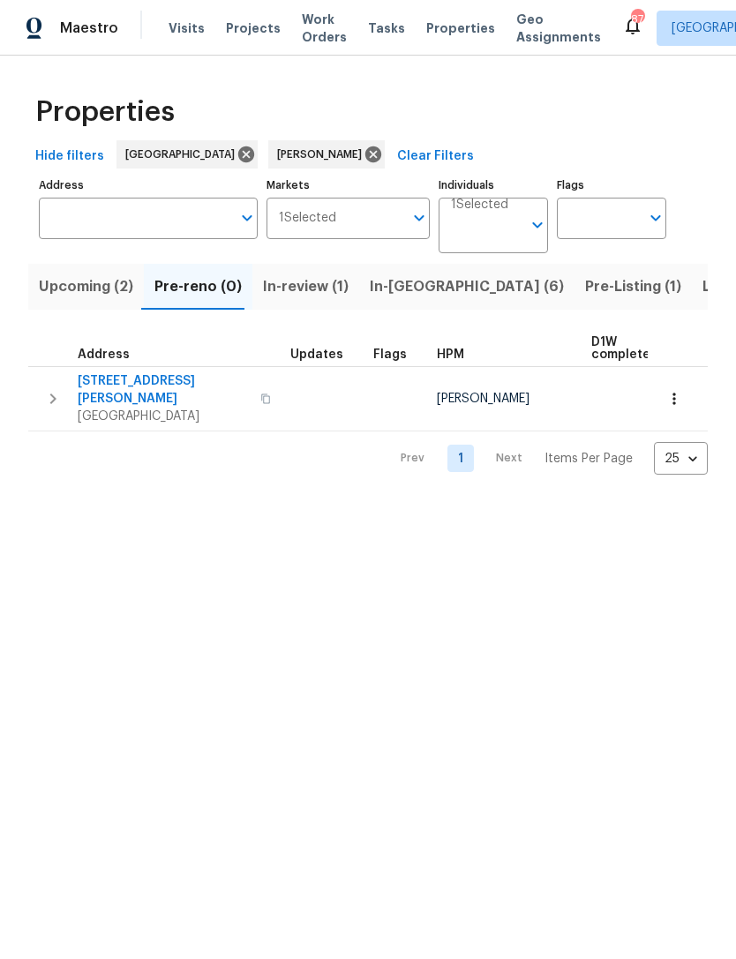
click at [585, 286] on span "Pre-Listing (1)" at bounding box center [633, 286] width 96 height 25
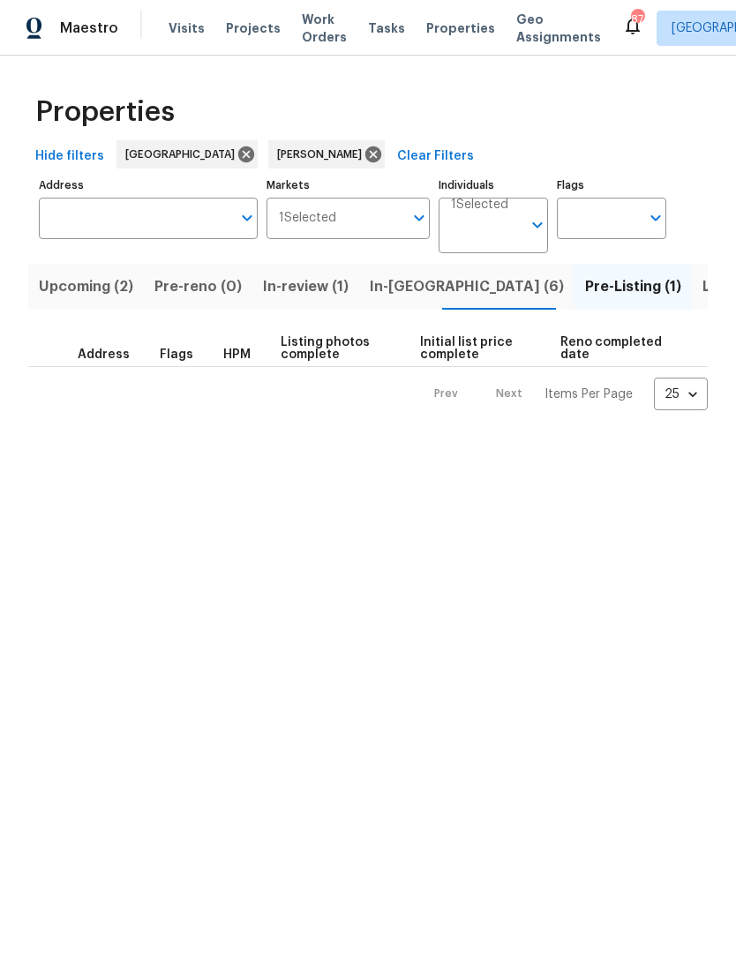
click at [585, 298] on span "Pre-Listing (1)" at bounding box center [633, 286] width 96 height 25
click at [92, 284] on span "Upcoming (1)" at bounding box center [85, 286] width 92 height 25
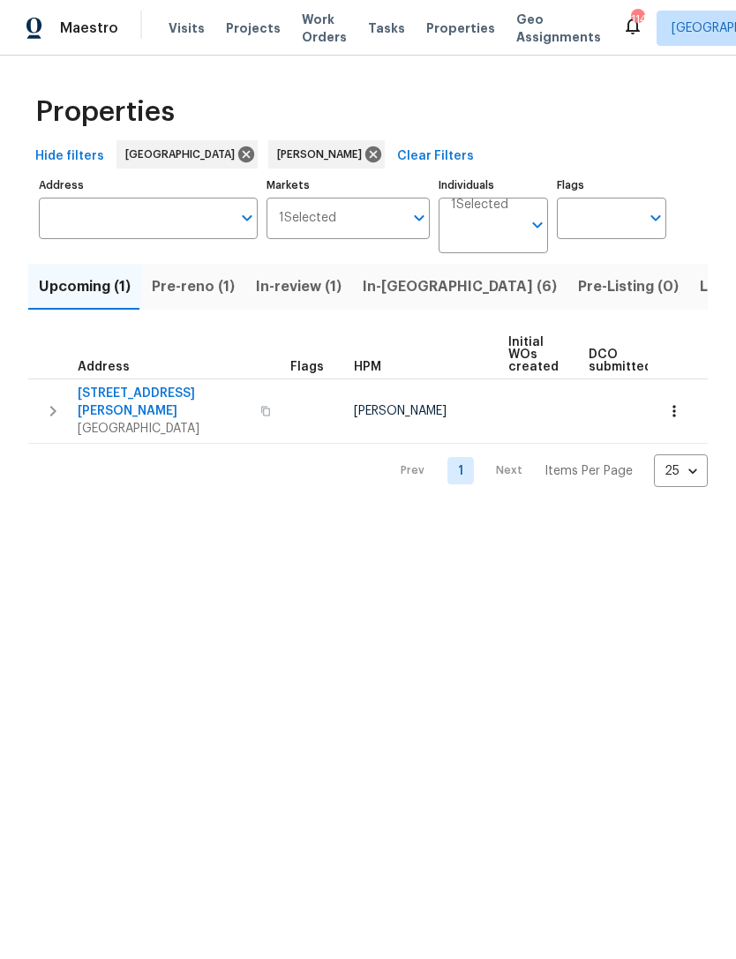
click at [56, 404] on icon "button" at bounding box center [52, 411] width 21 height 21
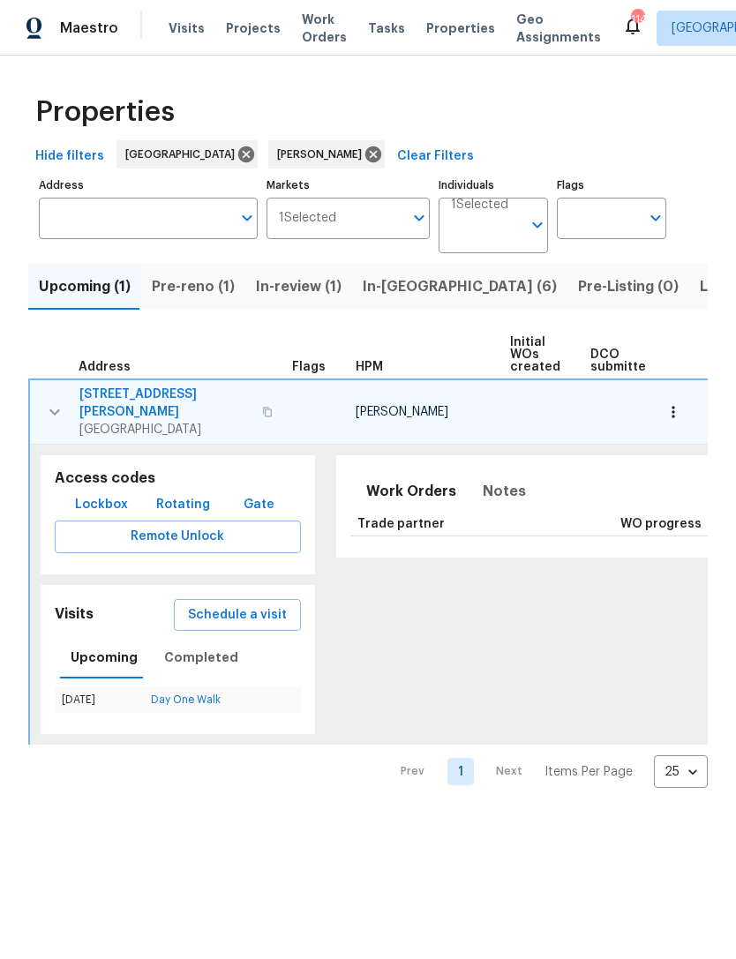
scroll to position [0, -1]
click at [206, 292] on span "Pre-reno (1)" at bounding box center [193, 286] width 83 height 25
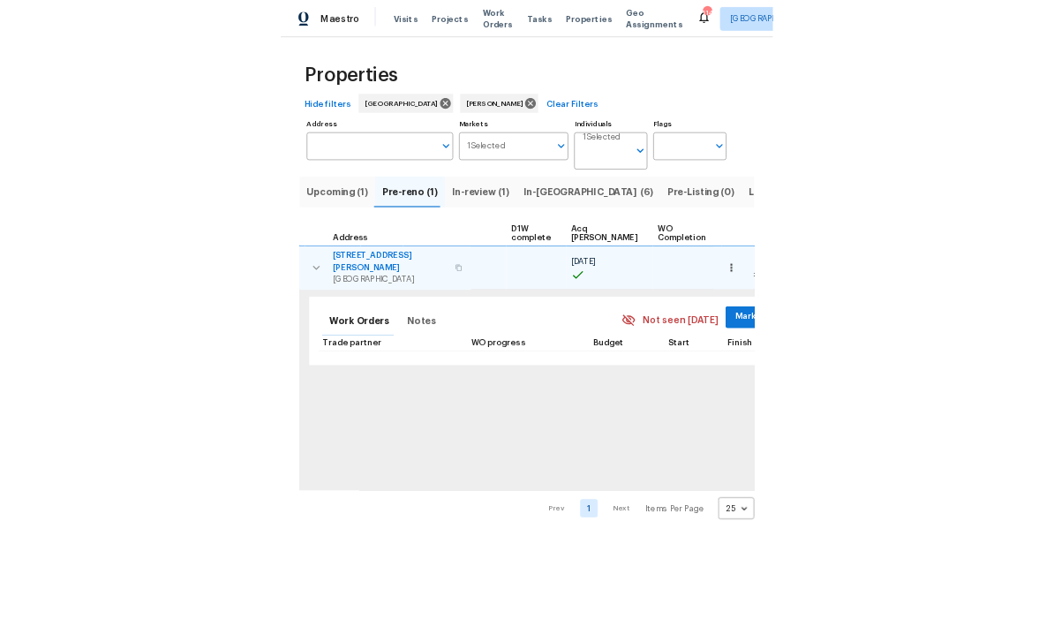
scroll to position [0, 248]
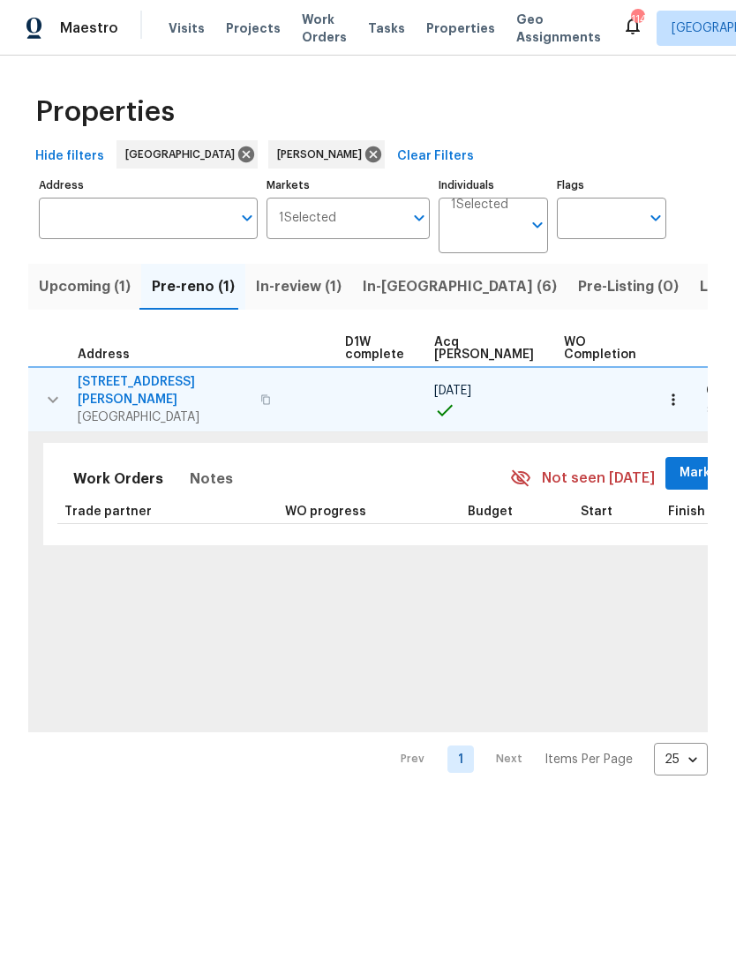
click at [679, 463] on span "Mark Seen" at bounding box center [711, 473] width 65 height 22
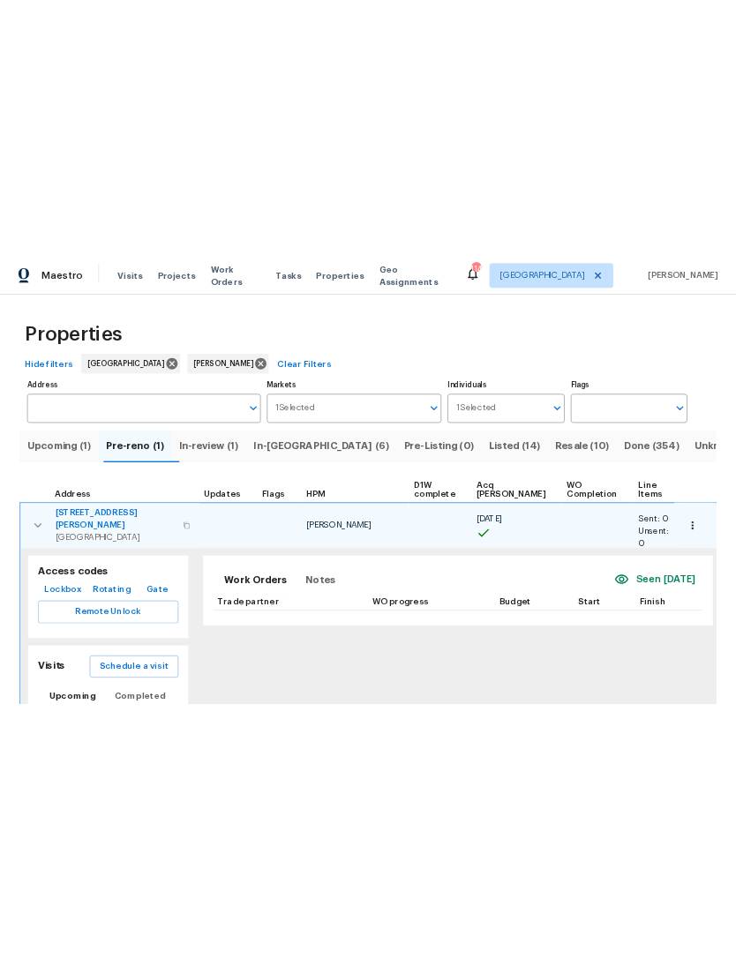
scroll to position [0, 0]
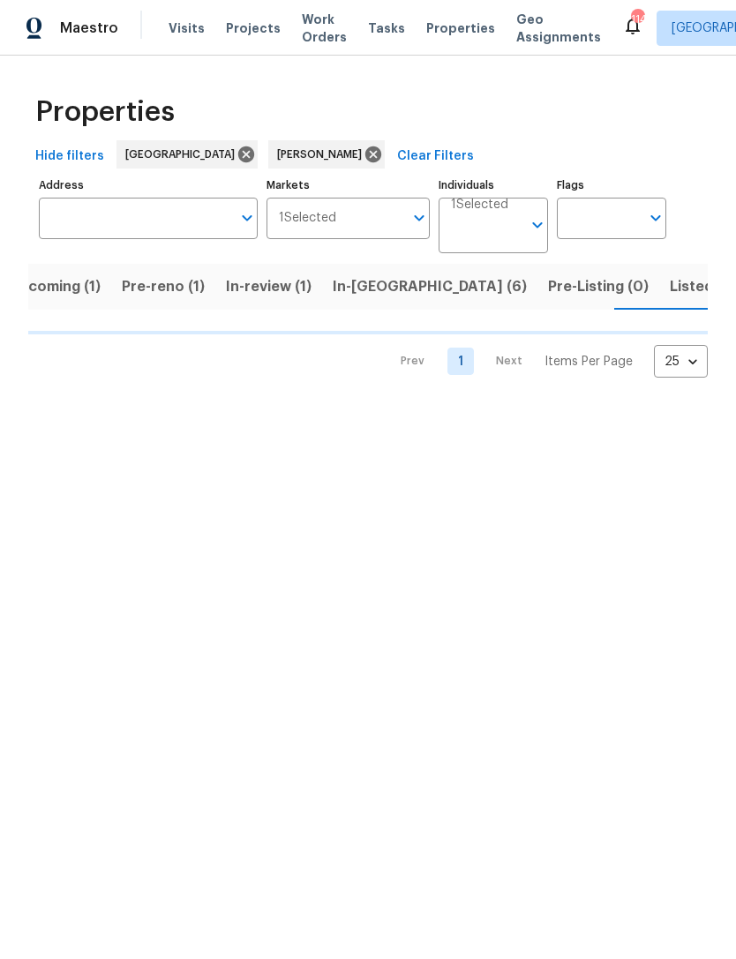
scroll to position [0, 31]
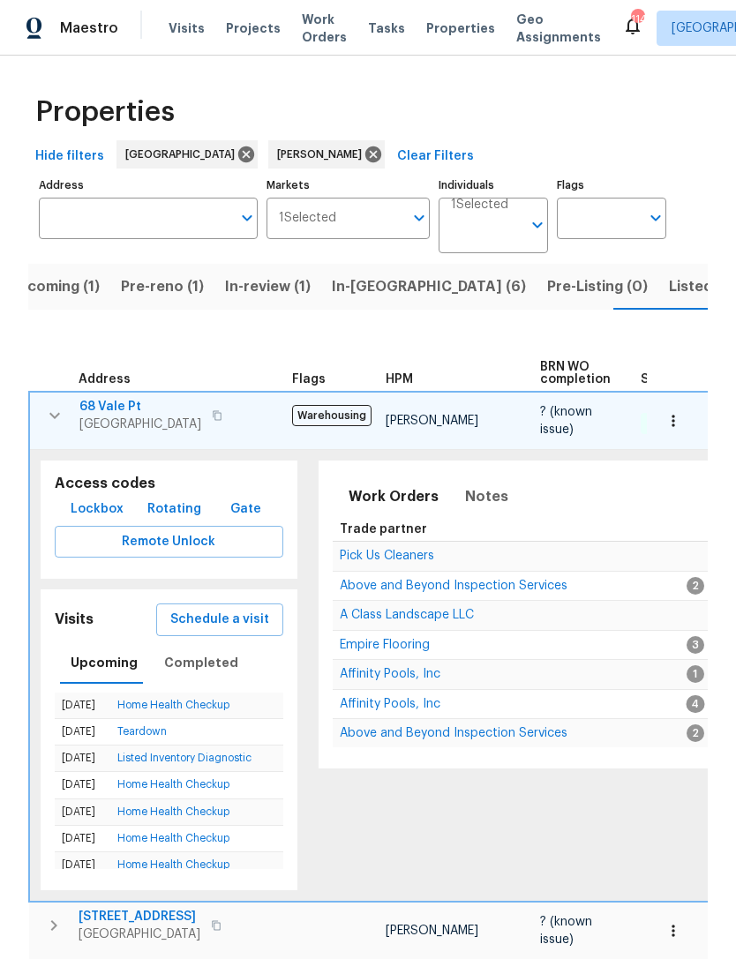
click at [46, 410] on icon "button" at bounding box center [54, 415] width 21 height 21
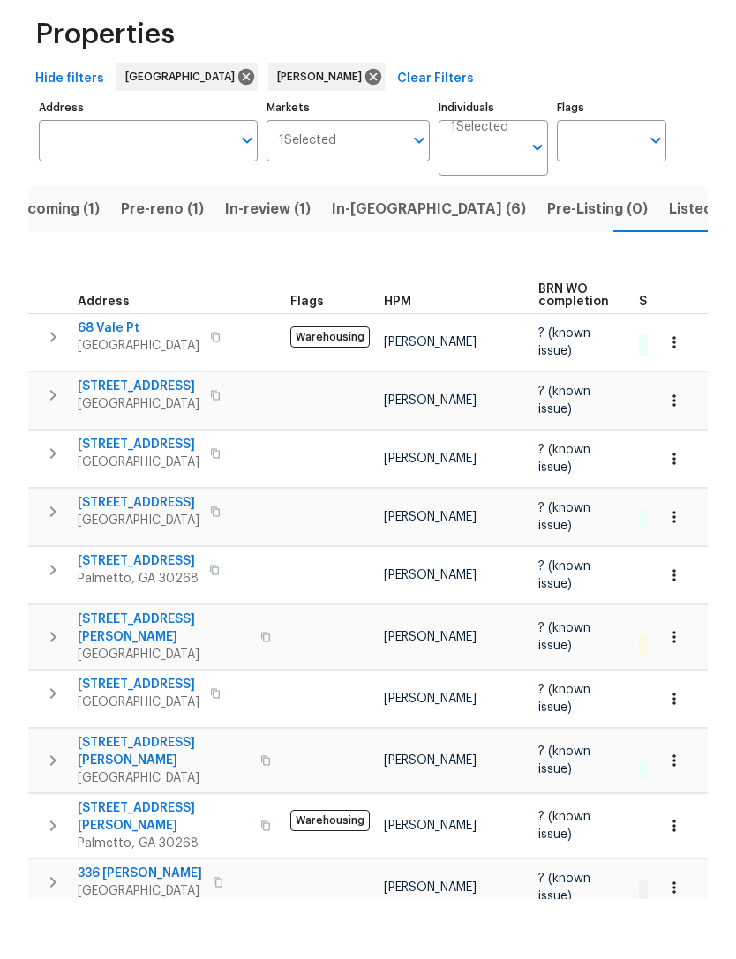
scroll to position [0, 0]
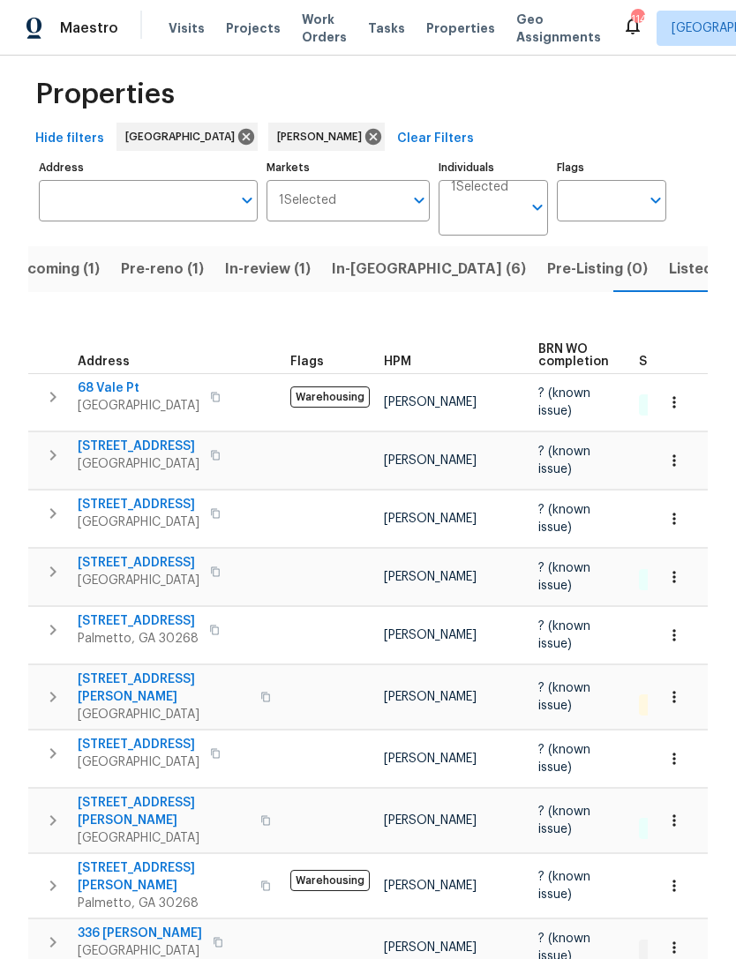
click at [669, 281] on span "Listed (14)" at bounding box center [706, 269] width 74 height 25
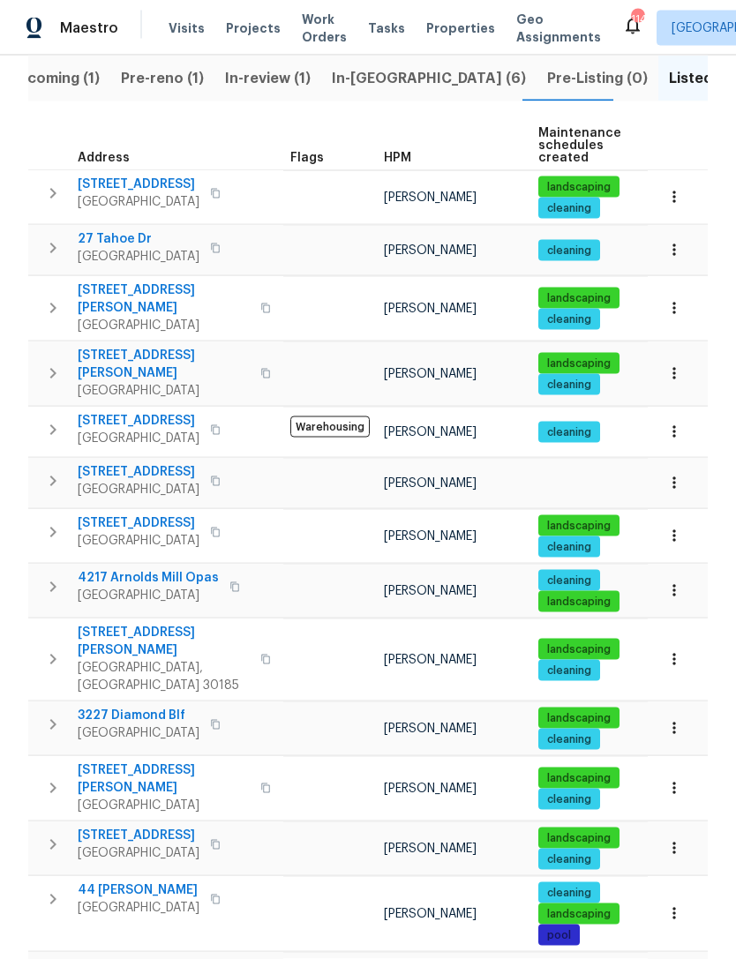
scroll to position [56, 0]
click at [271, 66] on span "In-review (1)" at bounding box center [268, 78] width 86 height 25
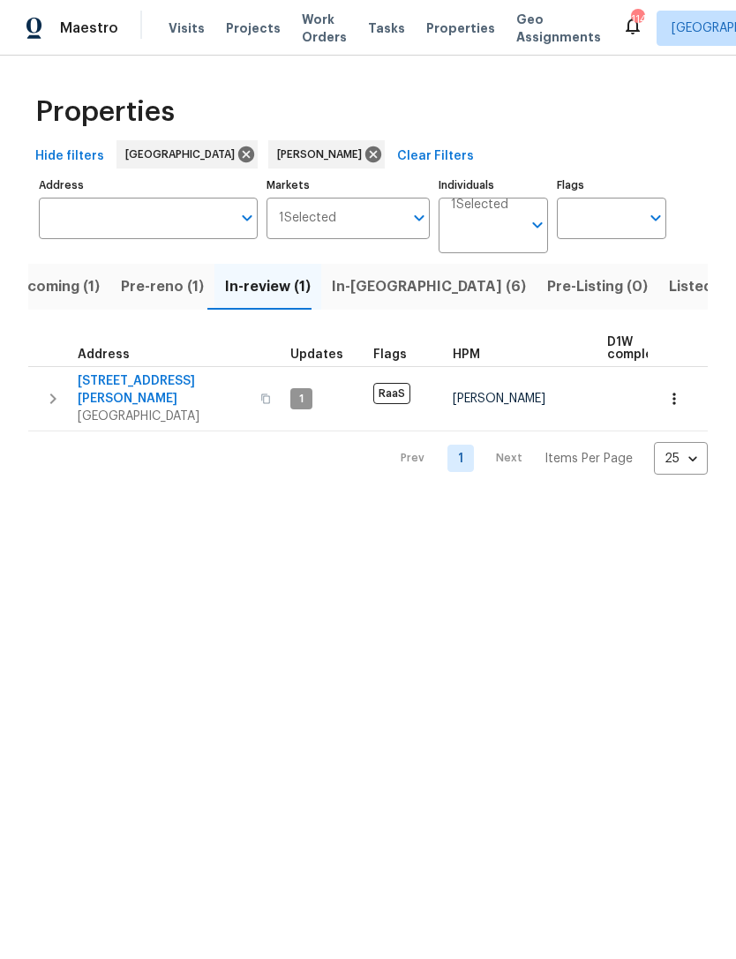
click at [178, 274] on button "Pre-reno (1)" at bounding box center [162, 287] width 104 height 46
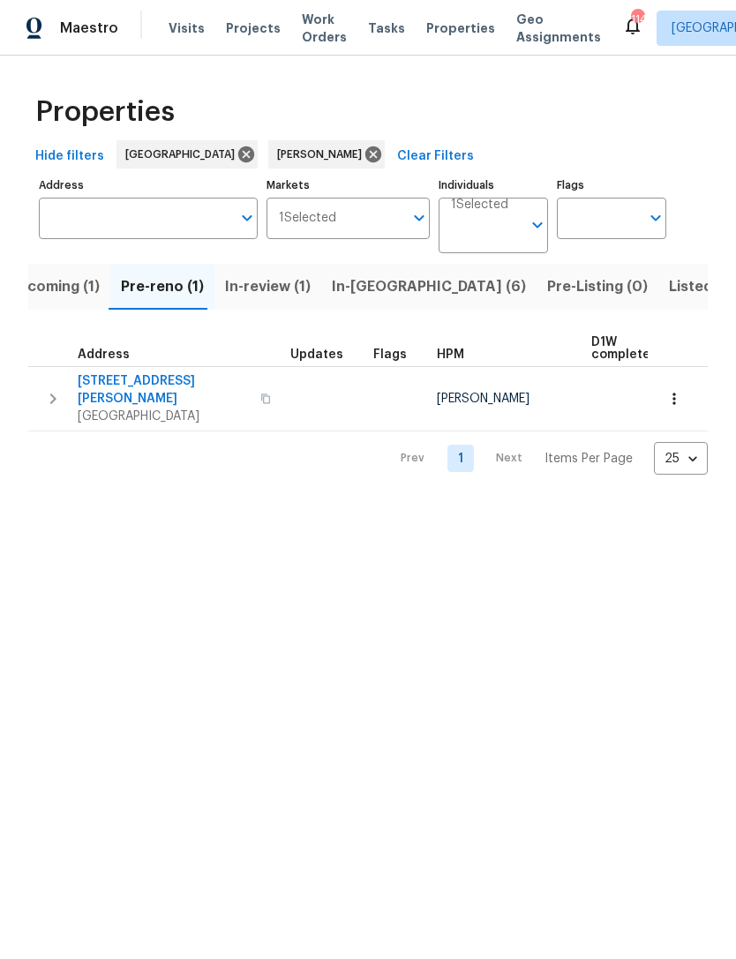
click at [687, 387] on button "button" at bounding box center [674, 398] width 39 height 39
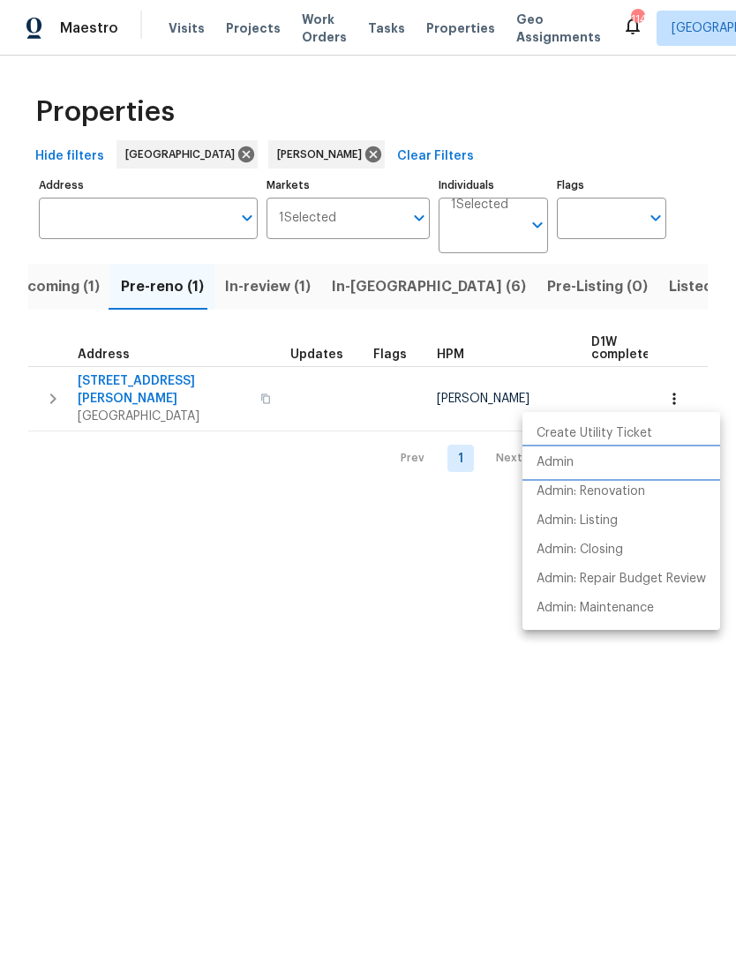
click at [577, 465] on li "Admin" at bounding box center [621, 462] width 198 height 29
